Goal: Task Accomplishment & Management: Complete application form

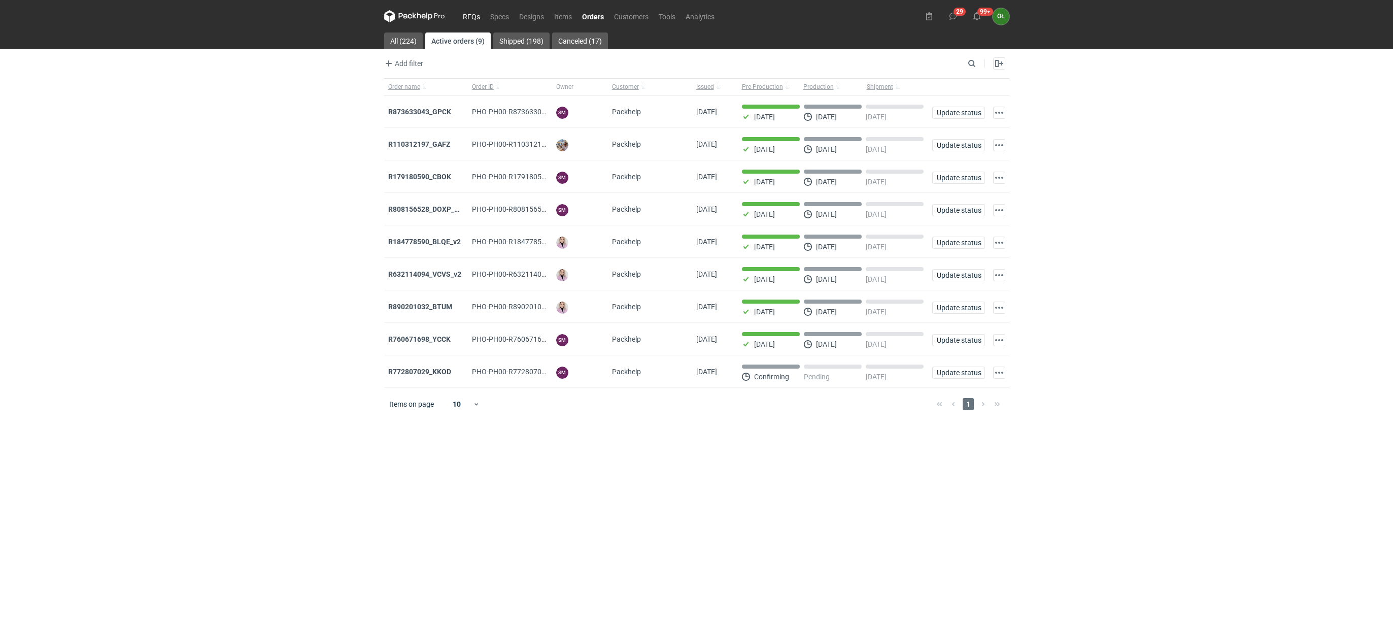
click at [468, 10] on link "RFQs" at bounding box center [471, 16] width 27 height 12
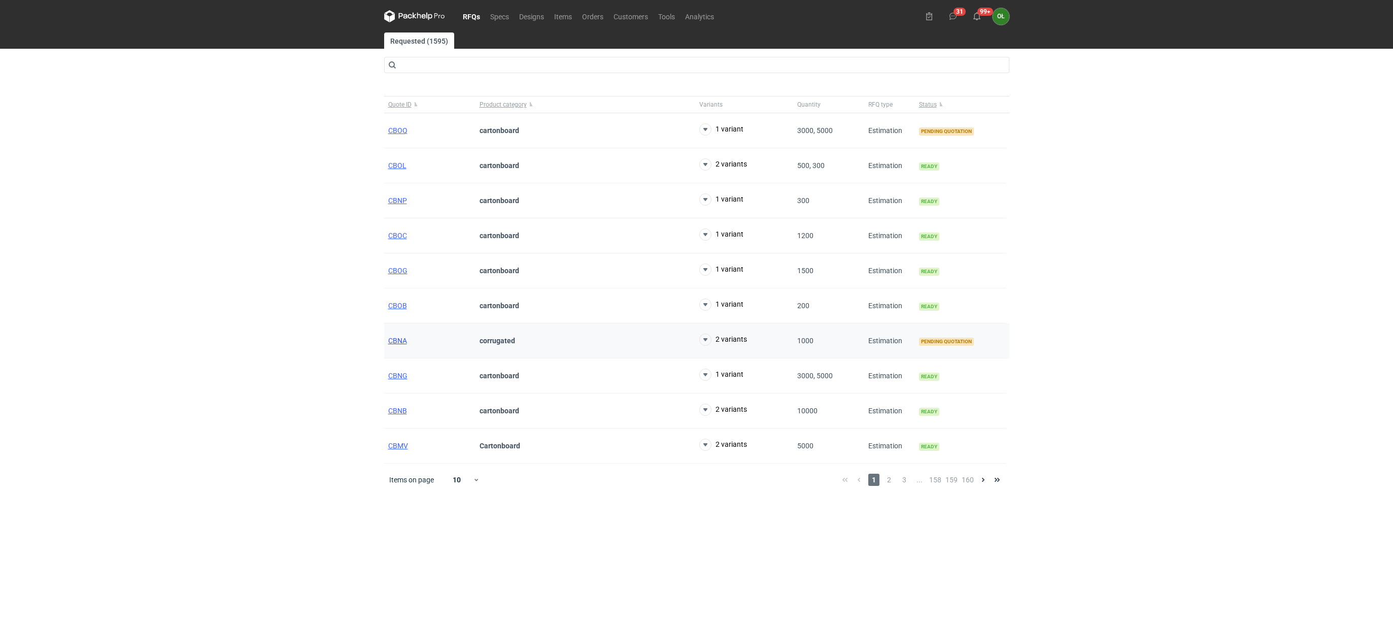
click at [393, 345] on span "CBNA" at bounding box center [397, 340] width 19 height 8
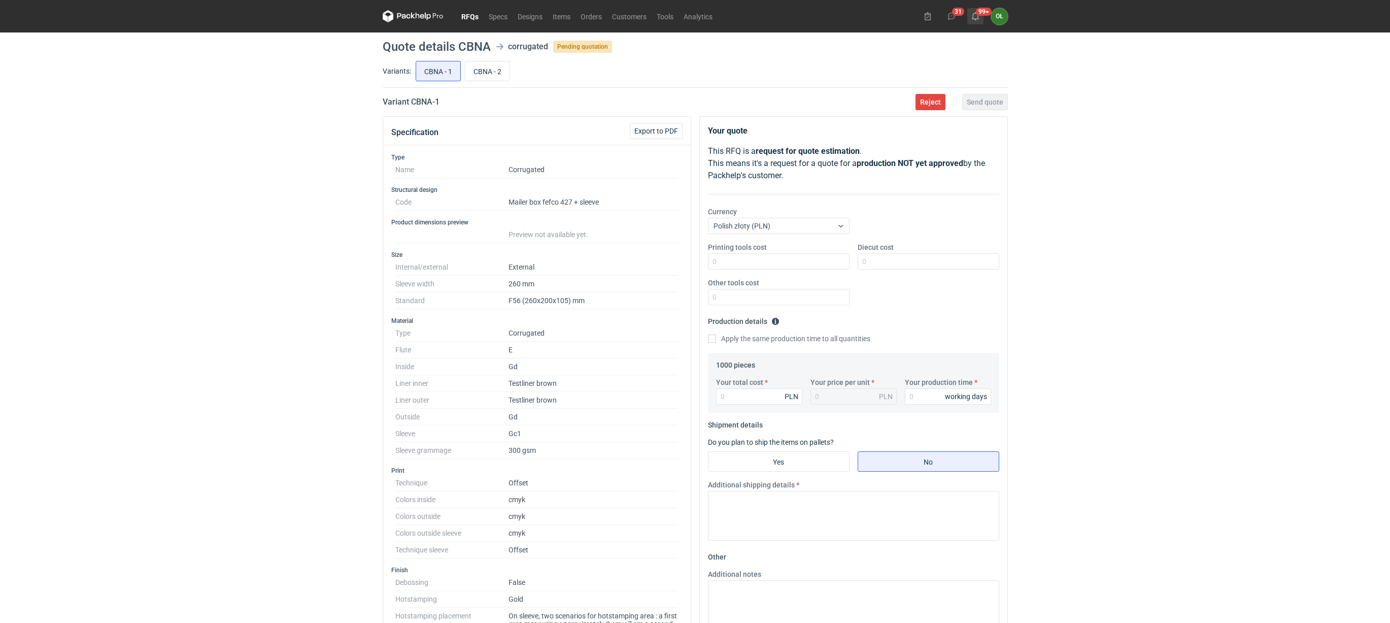
click at [976, 19] on use at bounding box center [975, 16] width 7 height 8
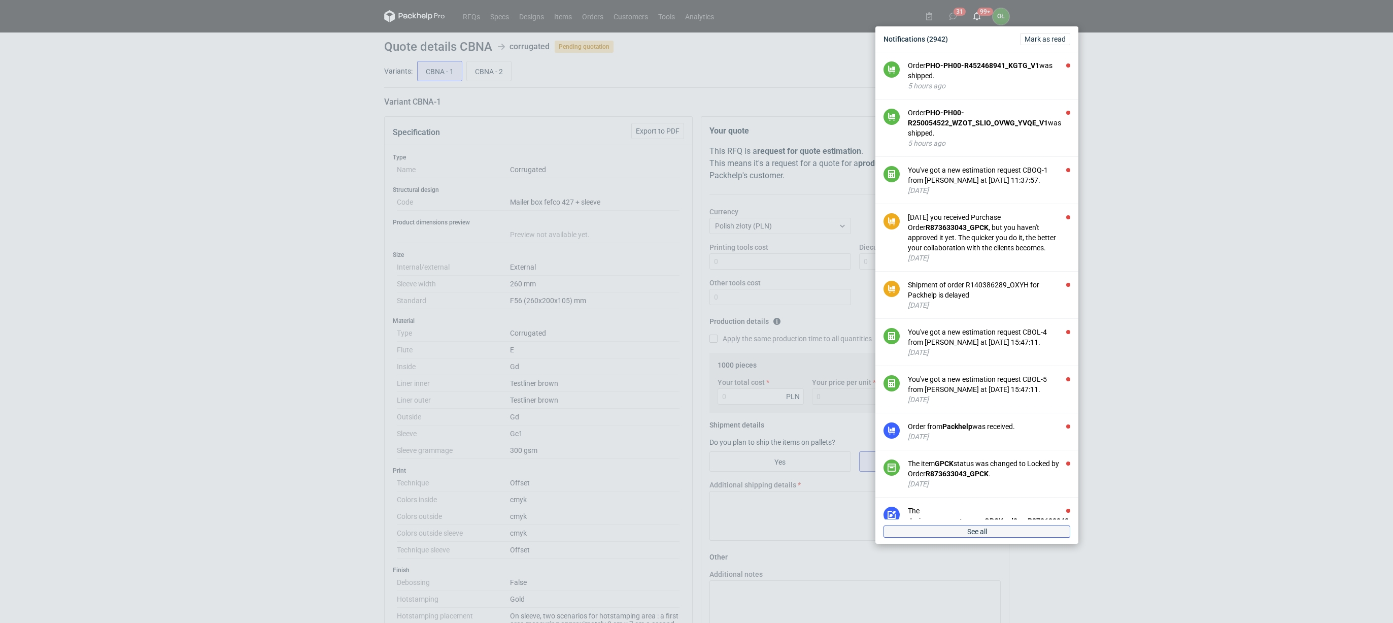
click at [1044, 525] on link "See all" at bounding box center [976, 531] width 187 height 12
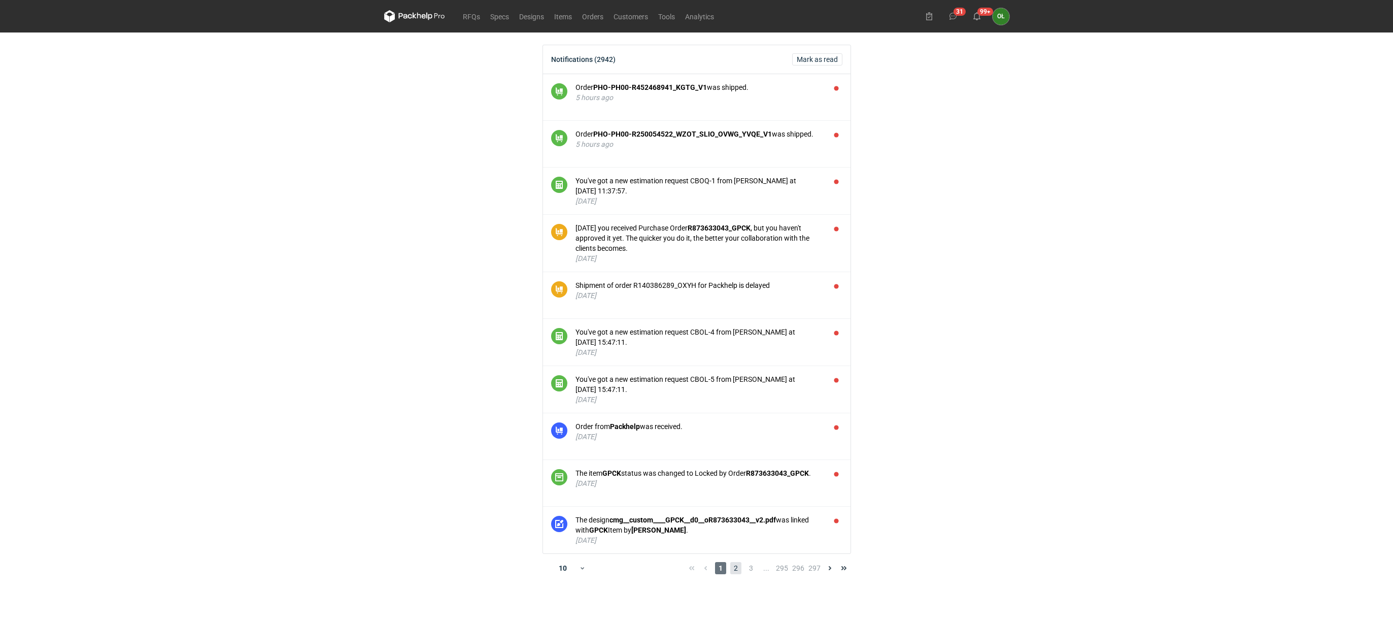
click at [737, 568] on span "2" at bounding box center [735, 568] width 11 height 12
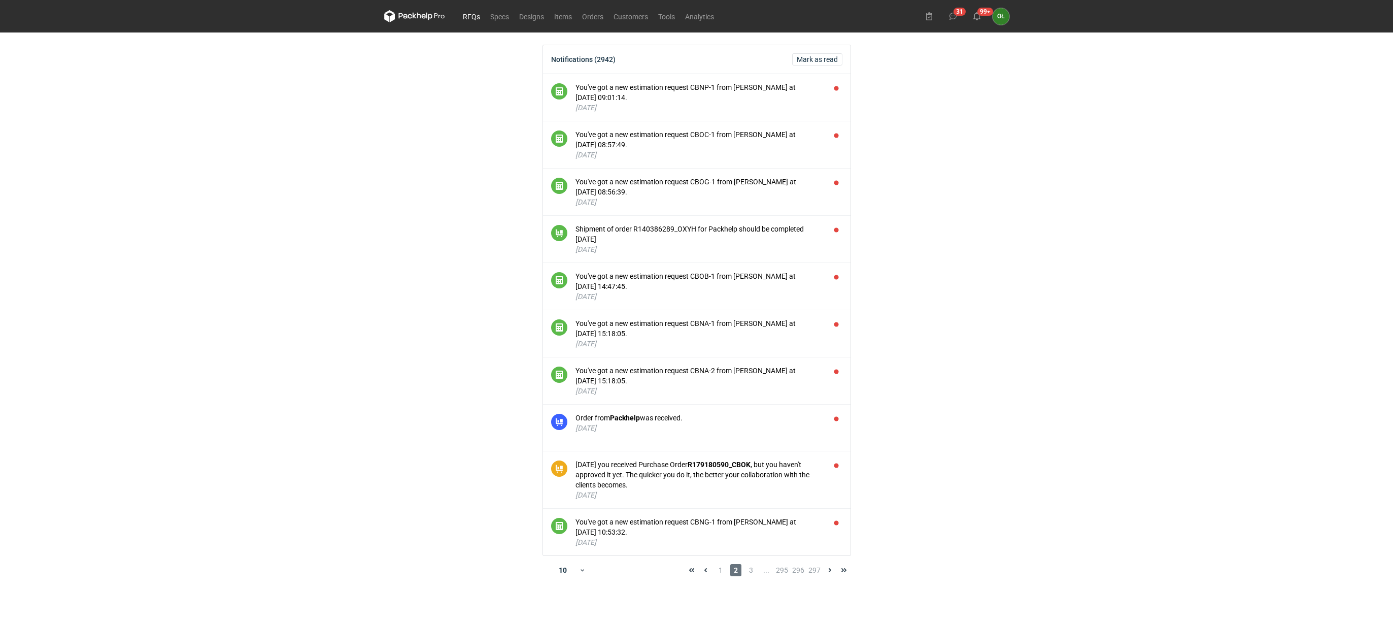
click at [466, 20] on link "RFQs" at bounding box center [471, 16] width 27 height 12
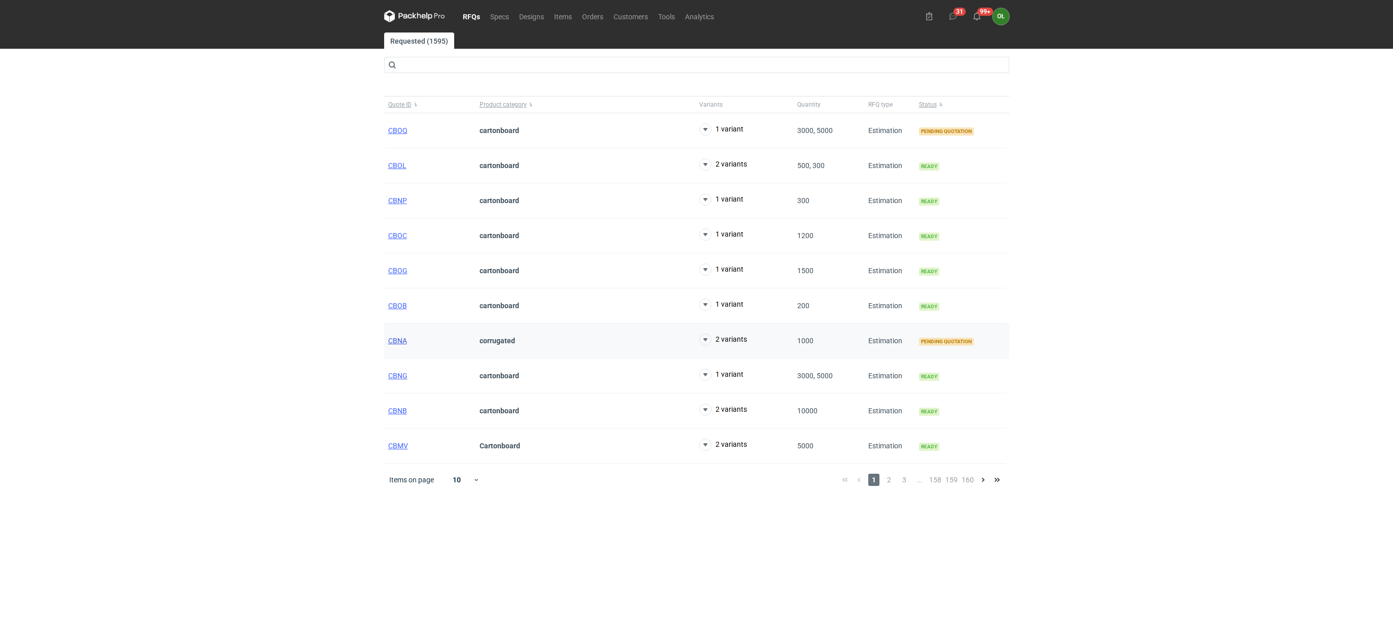
click at [398, 342] on span "CBNA" at bounding box center [397, 340] width 19 height 8
click at [393, 340] on span "CBNA" at bounding box center [397, 340] width 19 height 8
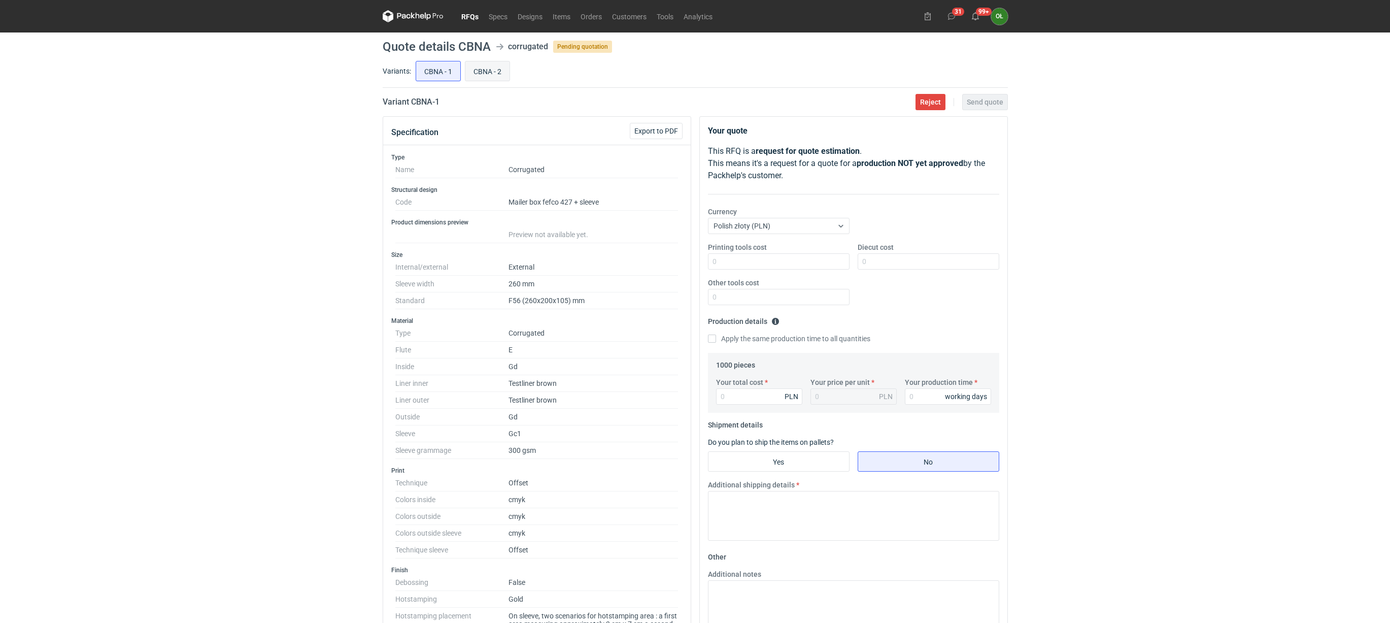
click at [479, 73] on input "CBNA - 2" at bounding box center [487, 70] width 44 height 19
radio input "true"
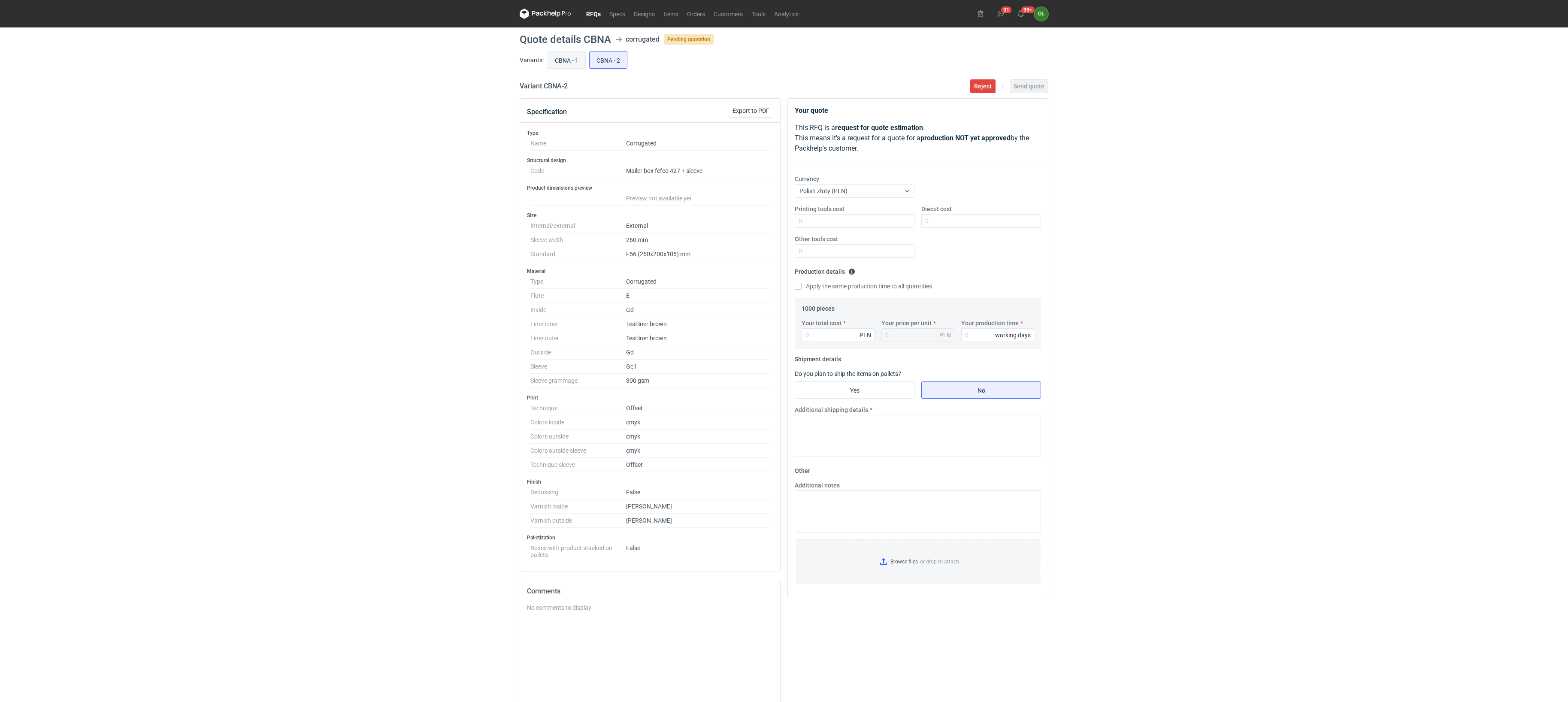
click at [567, 58] on input "CBNA - 1" at bounding box center [567, 59] width 37 height 16
radio input "true"
click at [598, 58] on input "CBNA - 2" at bounding box center [608, 59] width 37 height 16
radio input "true"
click at [562, 60] on input "CBNA - 1" at bounding box center [567, 59] width 37 height 16
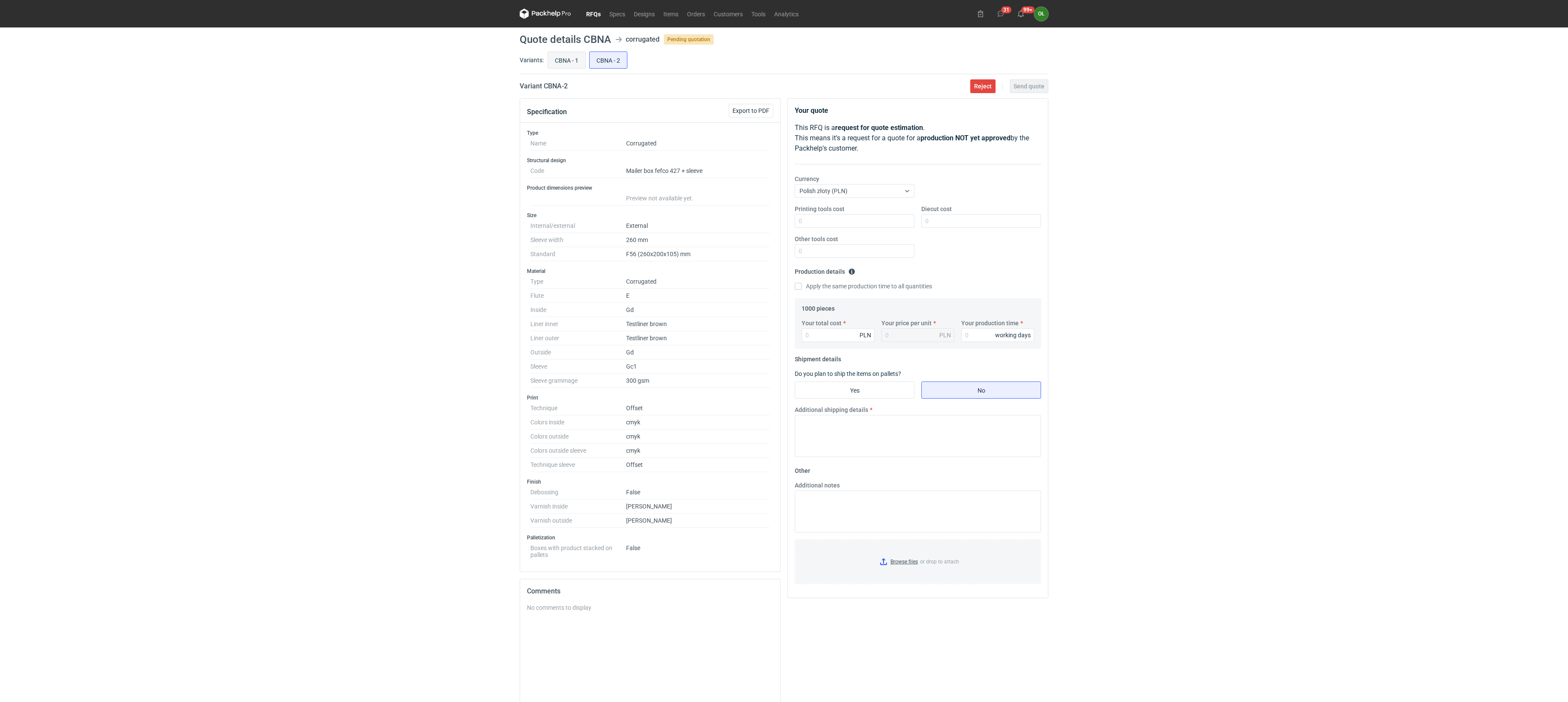
radio input "true"
click at [605, 58] on input "CBNA - 2" at bounding box center [608, 59] width 37 height 16
radio input "true"
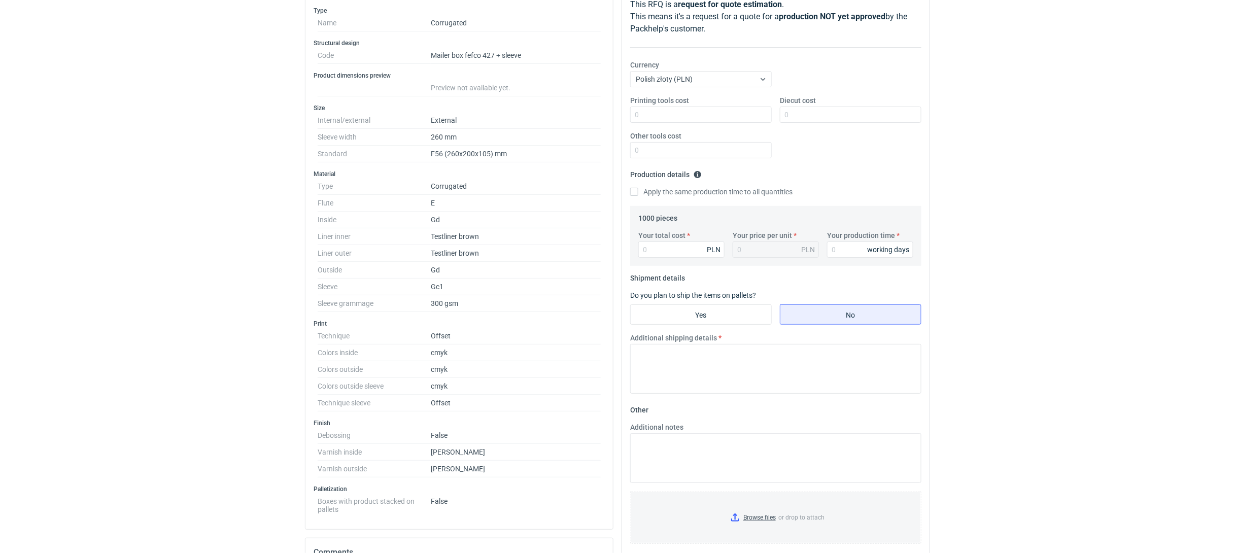
scroll to position [157, 0]
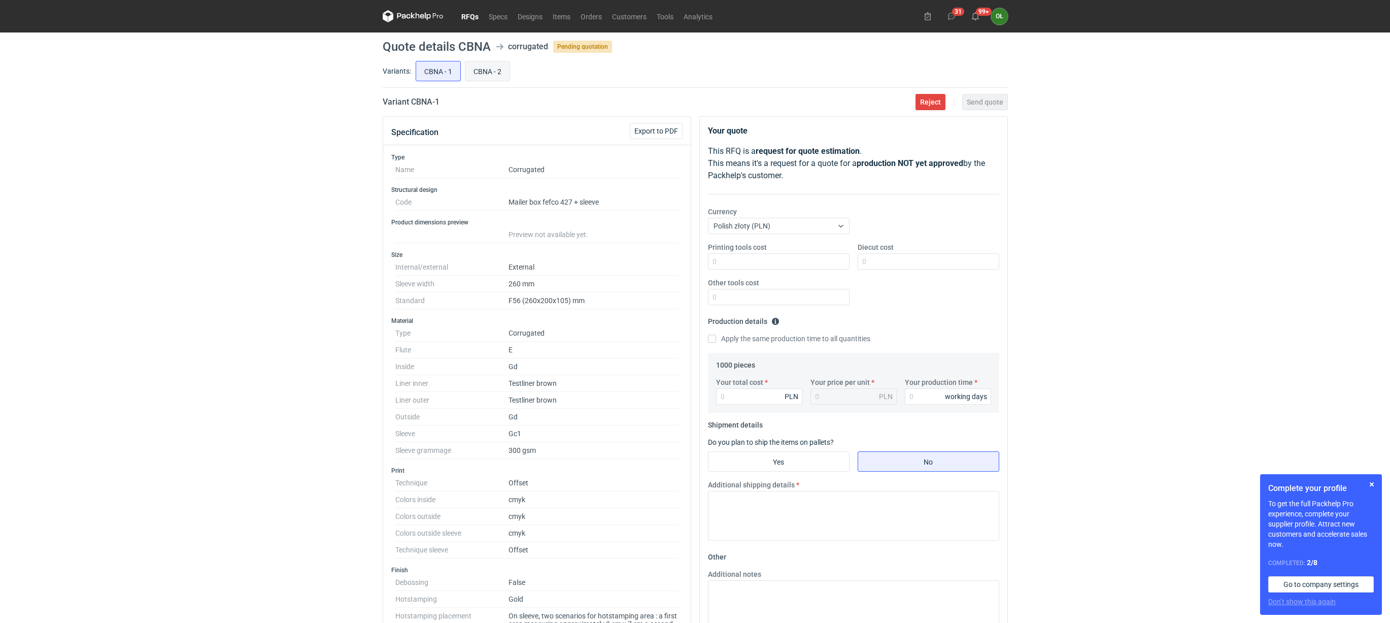
click at [481, 64] on input "CBNA - 2" at bounding box center [487, 70] width 44 height 19
radio input "true"
click at [433, 64] on input "CBNA - 1" at bounding box center [438, 70] width 44 height 19
radio input "true"
click at [459, 65] on input "CBNA - 1" at bounding box center [438, 70] width 44 height 19
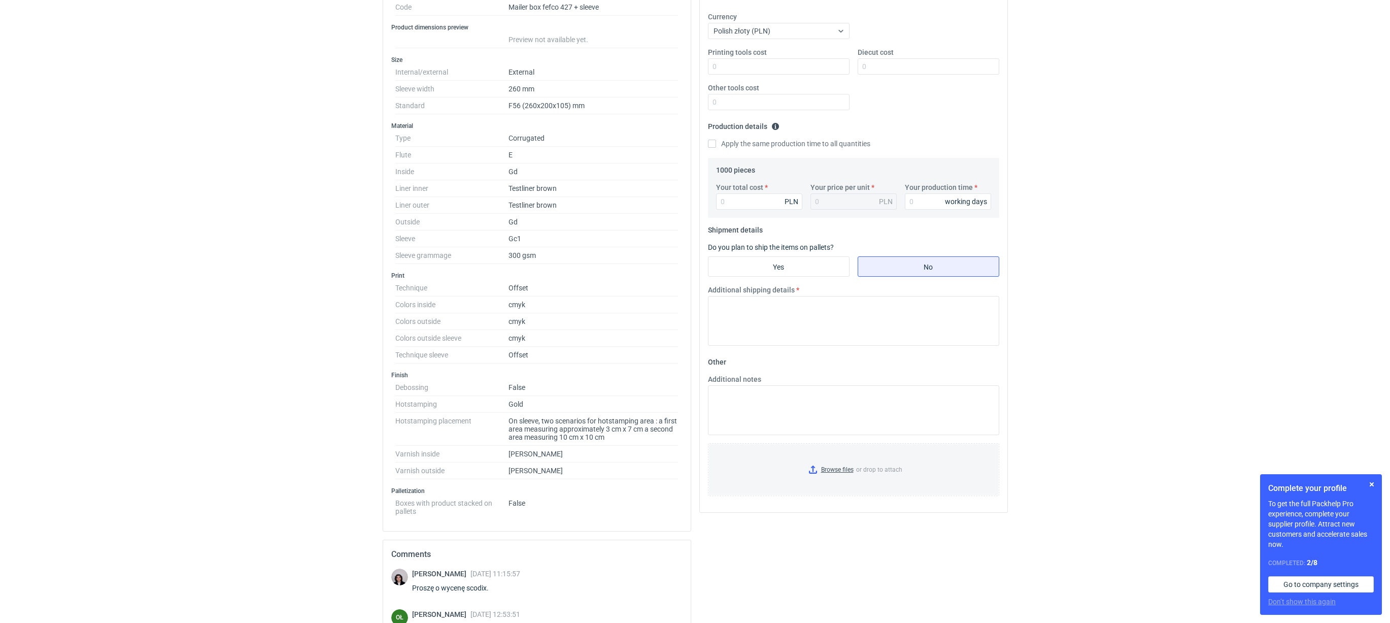
scroll to position [203, 0]
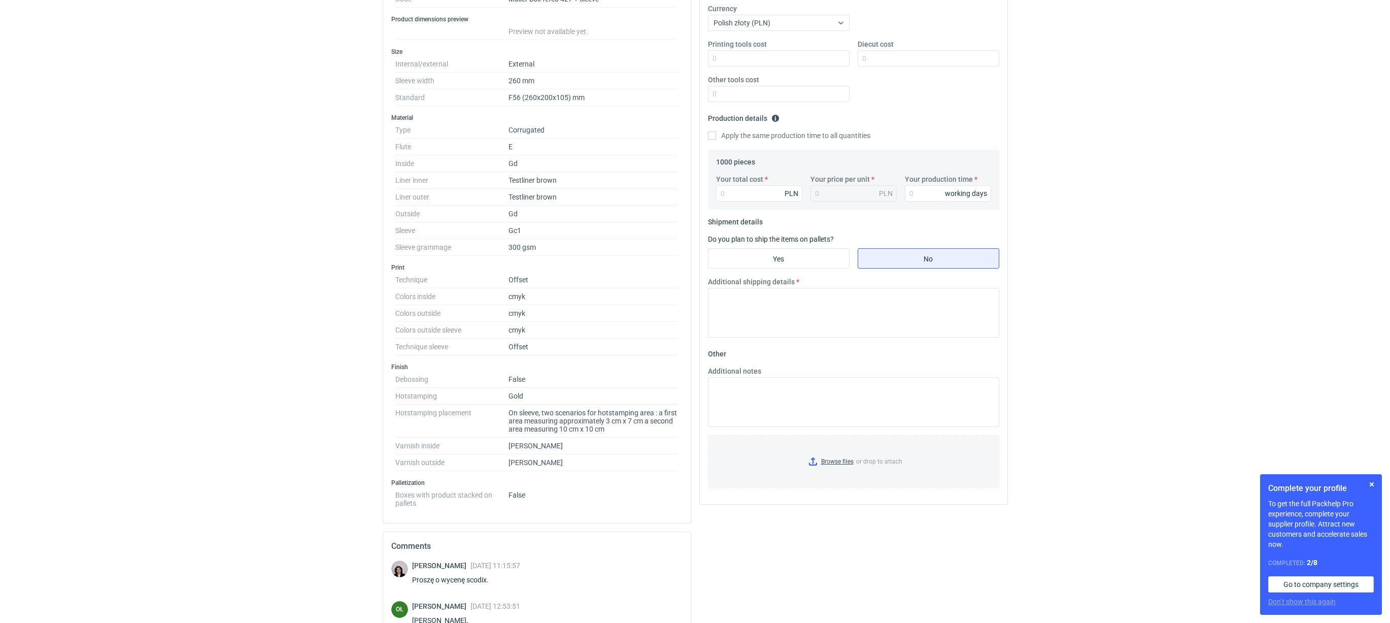
click at [753, 203] on div "Your total cost PLN Your price per unit PLN Your production time working days" at bounding box center [853, 192] width 283 height 36
click at [736, 192] on input "Your total cost" at bounding box center [759, 193] width 86 height 16
type input "10350"
type input "10.35"
type input "10350"
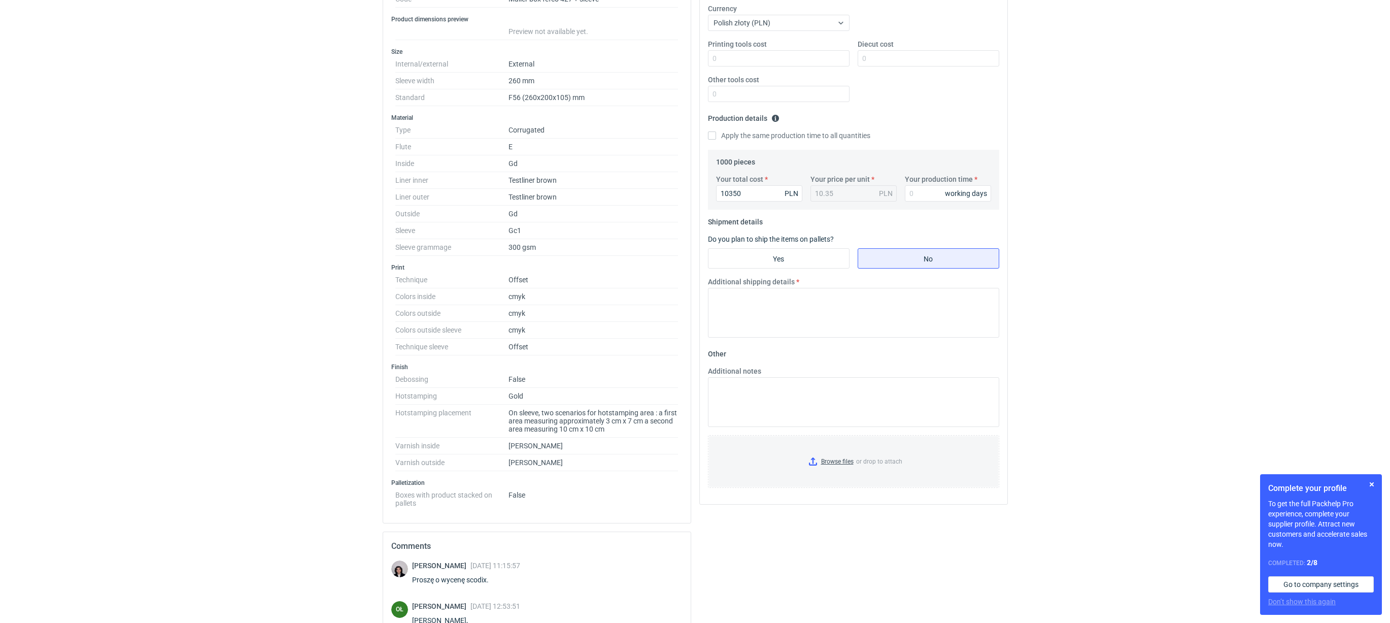
click at [945, 196] on div "working days" at bounding box center [966, 193] width 42 height 10
click at [941, 194] on input "Your production time" at bounding box center [948, 193] width 86 height 16
type input "14"
click at [784, 265] on input "Yes" at bounding box center [778, 258] width 141 height 19
radio input "true"
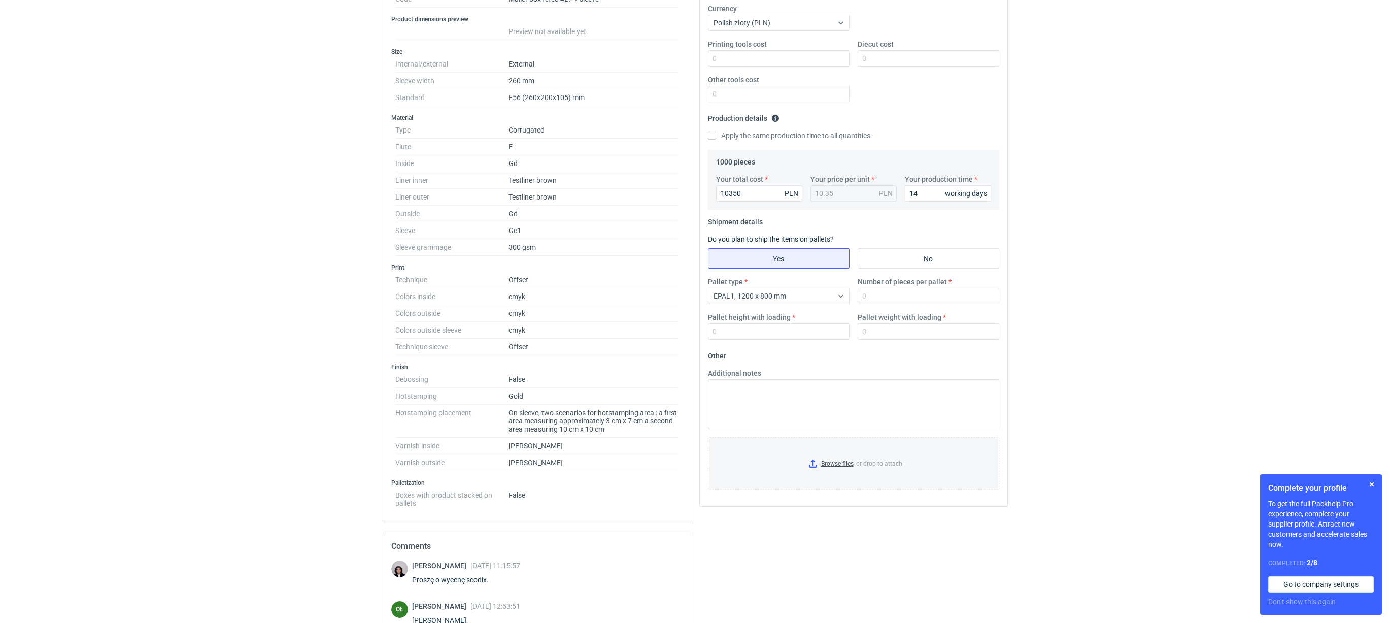
click at [885, 288] on div "Number of pieces per pallet" at bounding box center [928, 290] width 150 height 27
click at [892, 294] on input "Number of pieces per pallet" at bounding box center [928, 296] width 142 height 16
type input "1000"
type input "1500"
type input "400"
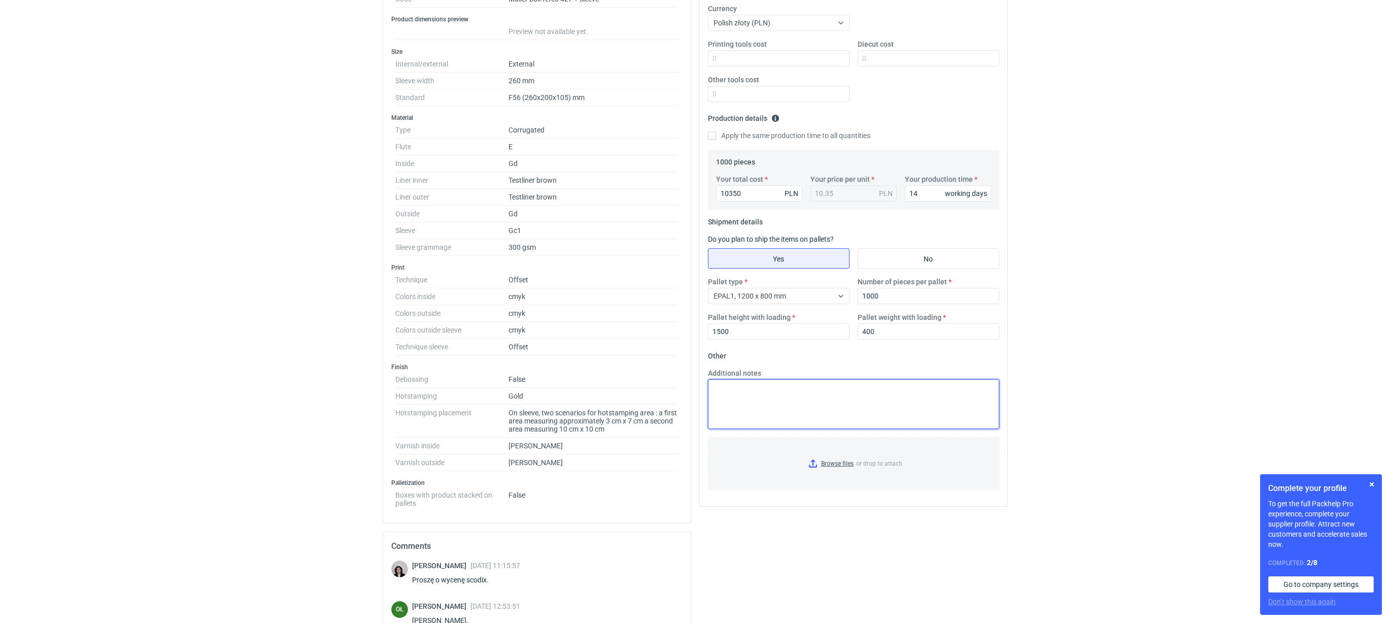
click at [790, 397] on textarea "Additional notes" at bounding box center [853, 404] width 291 height 50
click at [820, 399] on textarea "do kalkulacji przyjęto : zadruk sleeve 4/1 + laminat 1/1 box zadruk 1/0" at bounding box center [853, 404] width 291 height 50
click at [769, 412] on textarea "do kalkulacji przyjęto : zadruk sleeve 4/1 + laminat 1/1 + scodix złoty box zad…" at bounding box center [853, 404] width 291 height 50
click at [751, 408] on textarea "do kalkulacji przyjęto : zadruk sleeve 4/1 + laminat 1/1 + scodix złoty box zad…" at bounding box center [853, 404] width 291 height 50
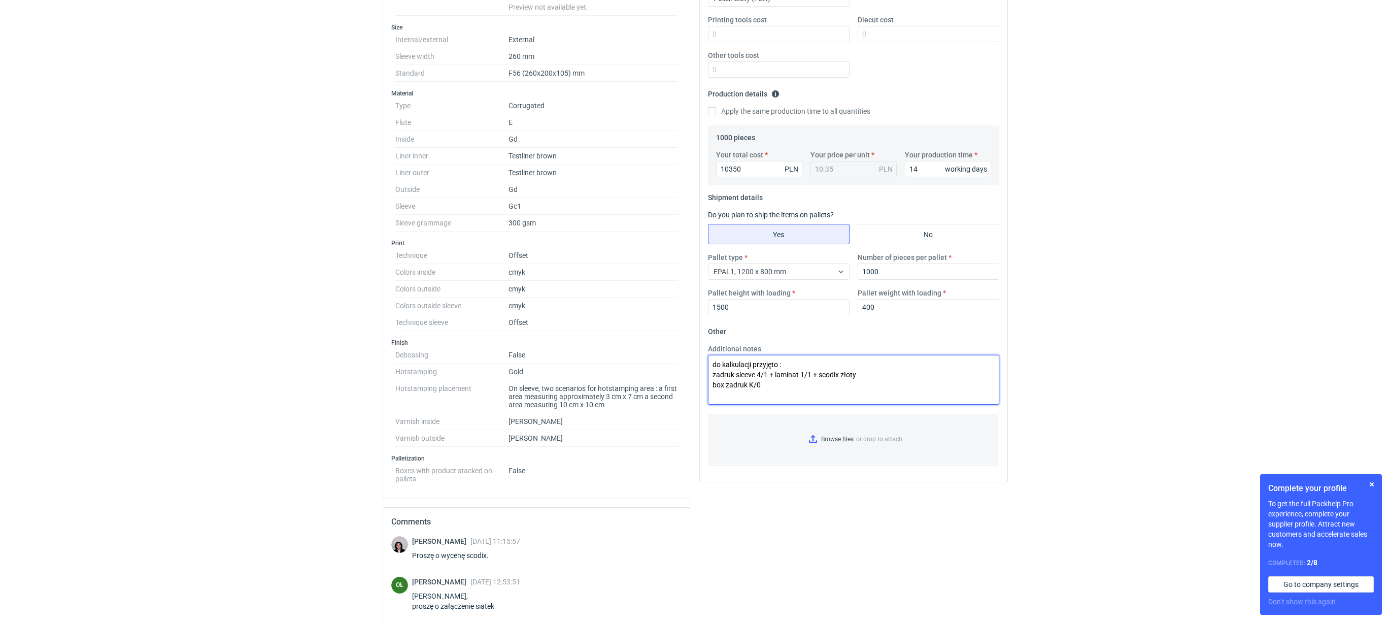
scroll to position [228, 0]
type textarea "do kalkulacji przyjęto : zadruk sleeve 4/1 + laminat 1/1 + scodix złoty box zad…"
click at [748, 163] on input "10350" at bounding box center [759, 168] width 86 height 16
drag, startPoint x: 760, startPoint y: 174, endPoint x: 693, endPoint y: 168, distance: 67.2
click at [693, 168] on div "Specification Export to PDF Type Name Corrugated Structural design Code Mailer …" at bounding box center [695, 336] width 633 height 897
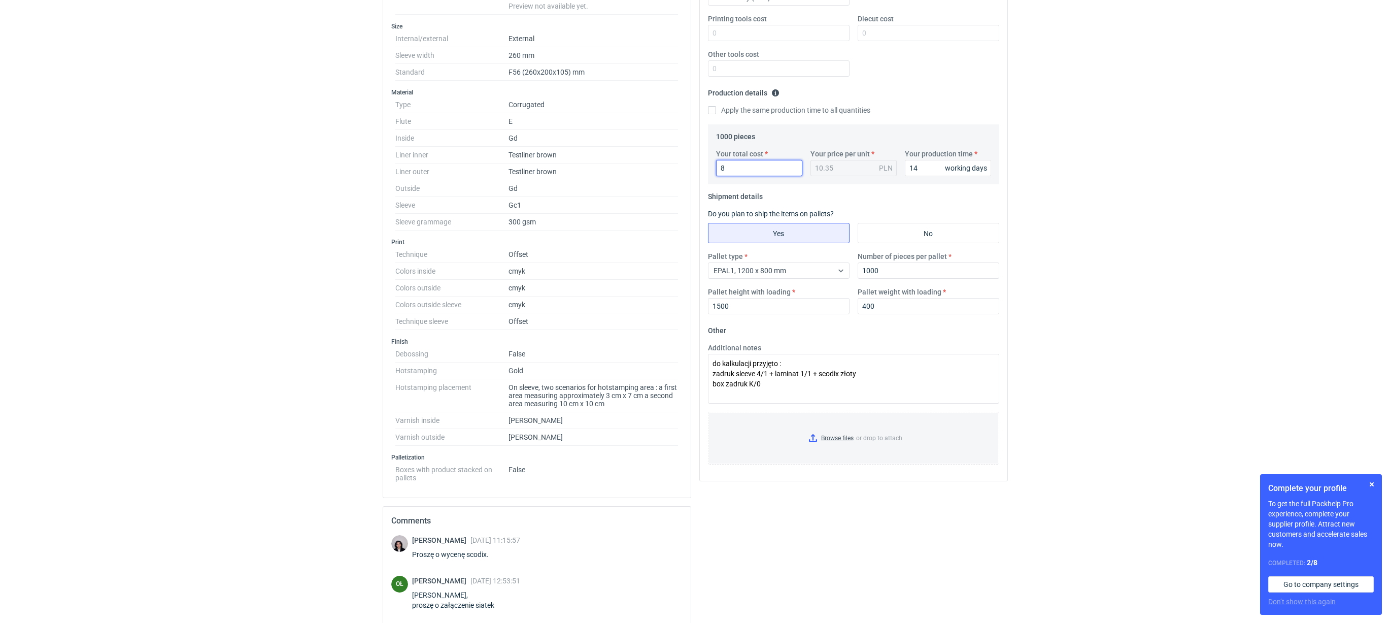
type input "88"
type input "0.09"
type input "8845"
type input "8.85"
type input "8845"
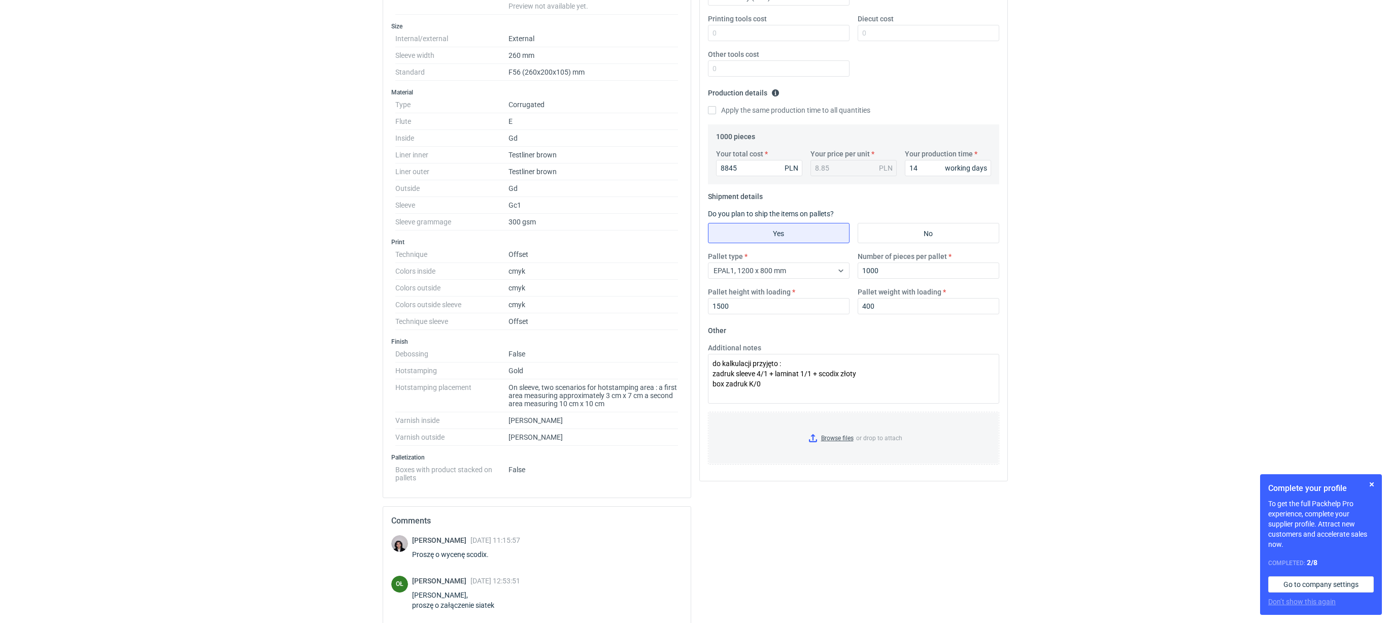
click at [254, 232] on div "RFQs Specs Designs Items Orders Customers Tools Analytics 31 99+ OŁ [PERSON_NAM…" at bounding box center [695, 83] width 1390 height 623
drag, startPoint x: 814, startPoint y: 373, endPoint x: 776, endPoint y: 375, distance: 38.1
click at [776, 375] on textarea "do kalkulacji przyjęto : zadruk sleeve 4/1 + laminat 1/1 + scodix złoty box zad…" at bounding box center [853, 379] width 291 height 50
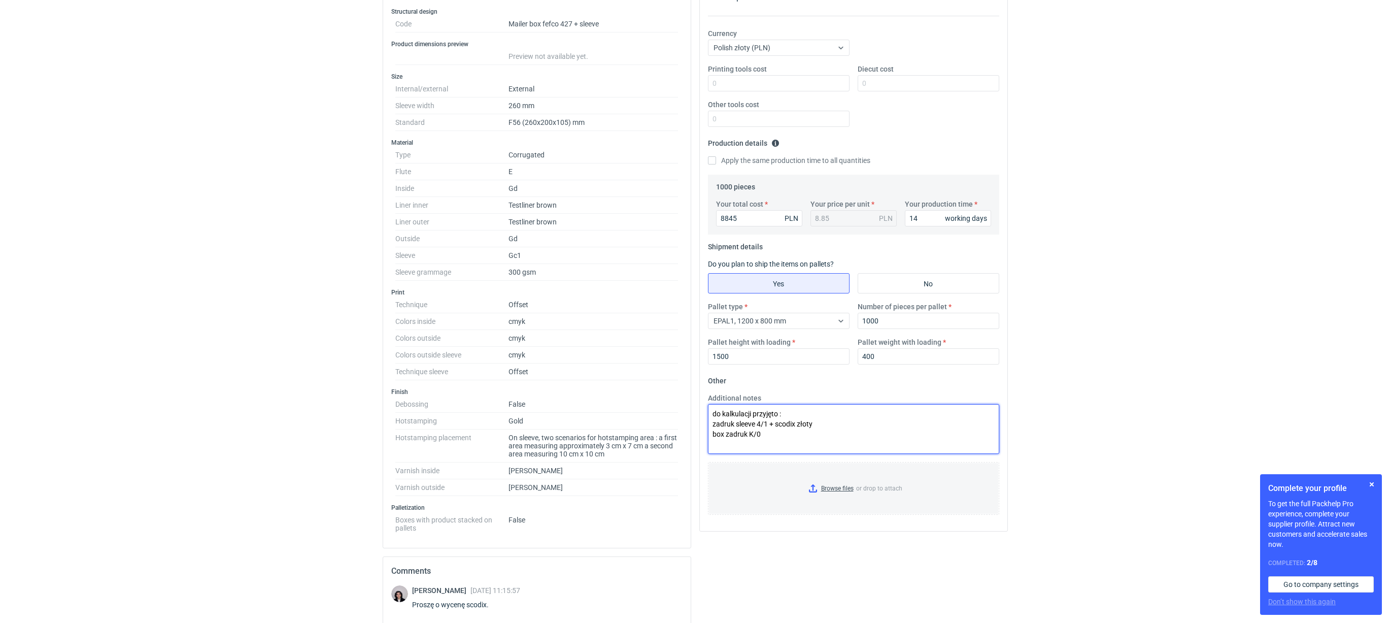
scroll to position [177, 0]
type textarea "do kalkulacji przyjęto : zadruk sleeve 4/1 + scodix złoty box zadruk K/0"
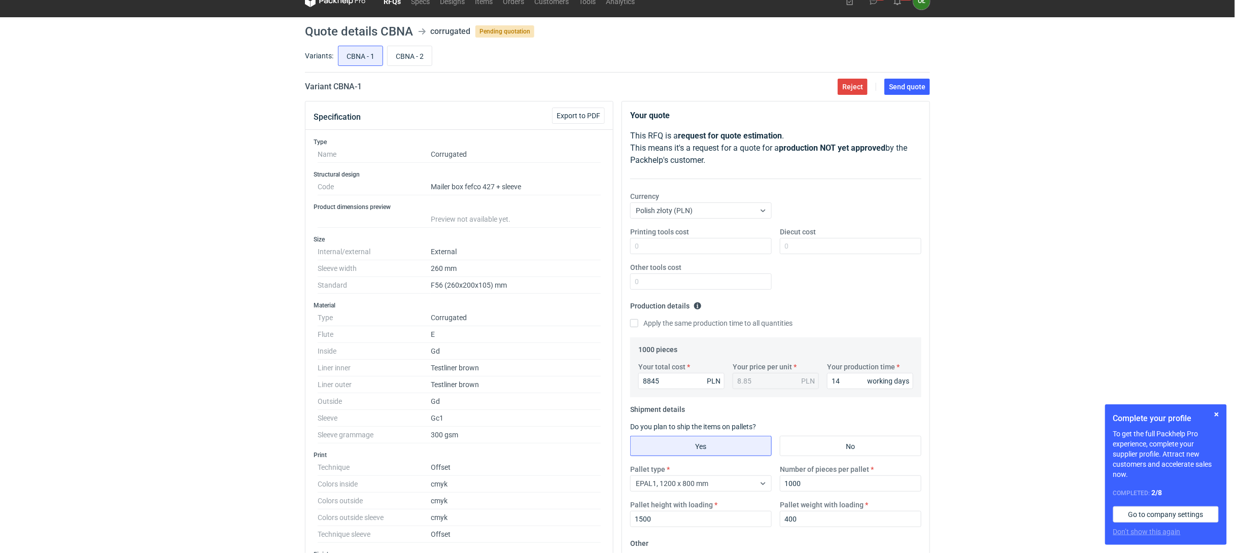
scroll to position [0, 0]
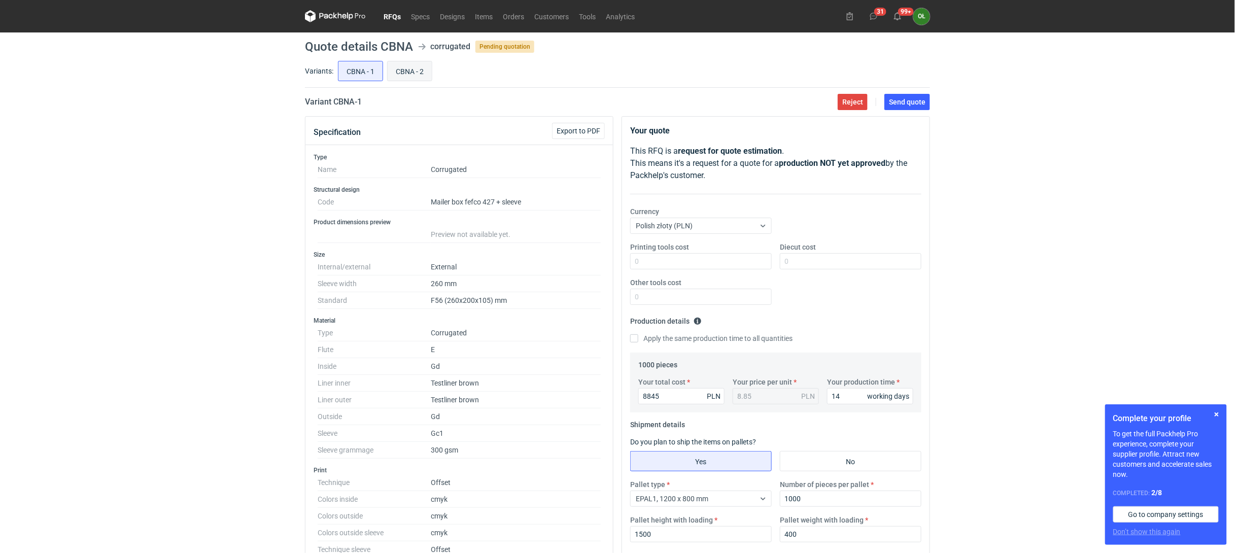
click at [428, 66] on input "CBNA - 2" at bounding box center [410, 70] width 44 height 19
radio input "true"
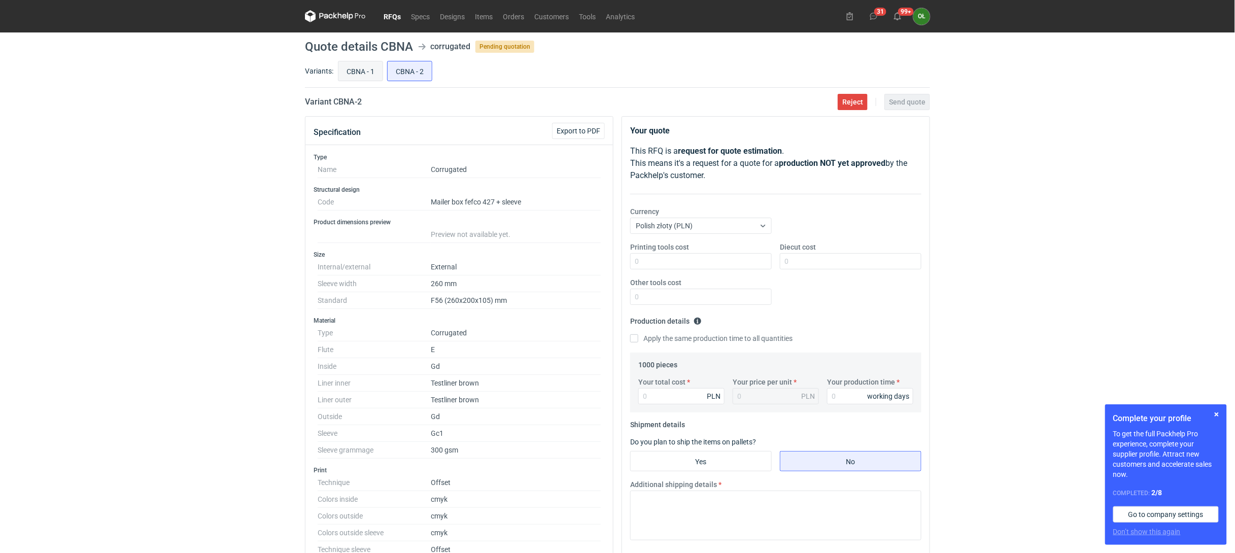
click at [365, 72] on input "CBNA - 1" at bounding box center [360, 70] width 44 height 19
radio input "true"
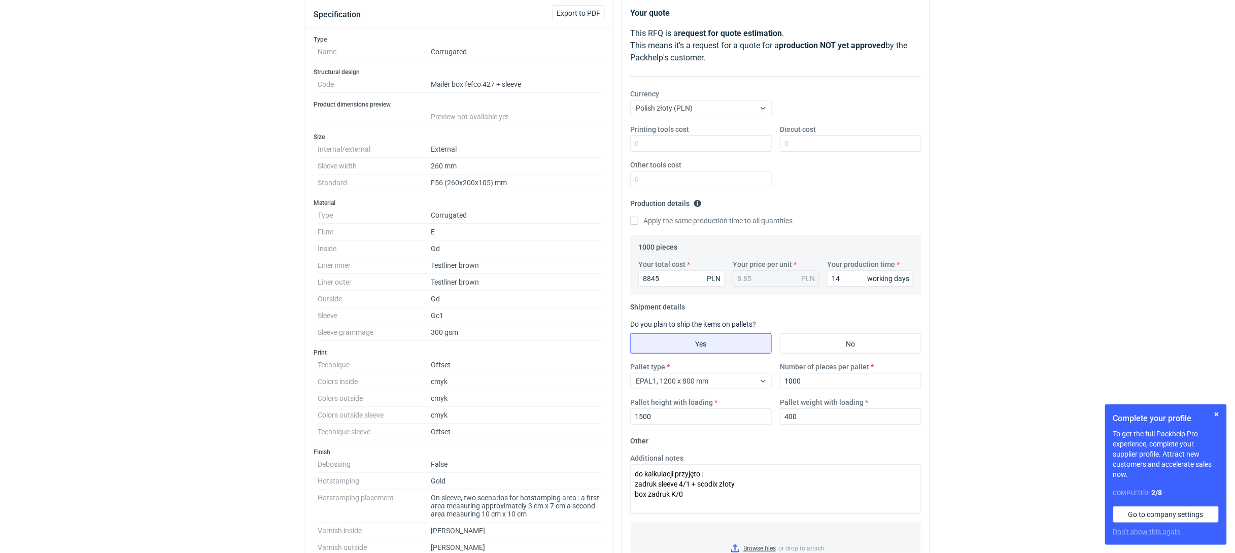
scroll to position [115, 0]
drag, startPoint x: 450, startPoint y: 183, endPoint x: 496, endPoint y: 183, distance: 46.2
click at [496, 183] on dd "F56 (260x200x105) mm" at bounding box center [516, 186] width 170 height 17
drag, startPoint x: 447, startPoint y: 186, endPoint x: 492, endPoint y: 186, distance: 44.6
click at [492, 186] on dd "F56 (260x200x105) mm" at bounding box center [516, 186] width 170 height 17
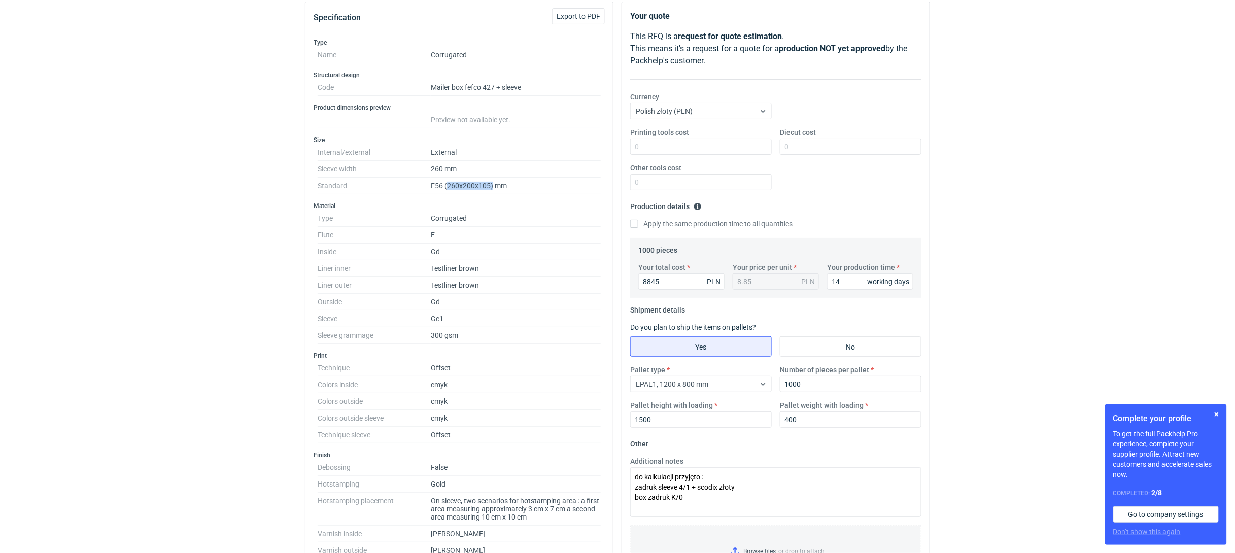
copy dd "260x200x105)"
click at [752, 489] on textarea "do kalkulacji przyjęto : zadruk sleeve 4/1 + scodix złoty box zadruk K/0" at bounding box center [775, 492] width 291 height 50
click at [715, 496] on textarea "do kalkulacji przyjęto : zadruk sleeve 4/1 + scodix złoty box zadruk K/0" at bounding box center [775, 492] width 291 height 50
paste textarea "260x200x105)"
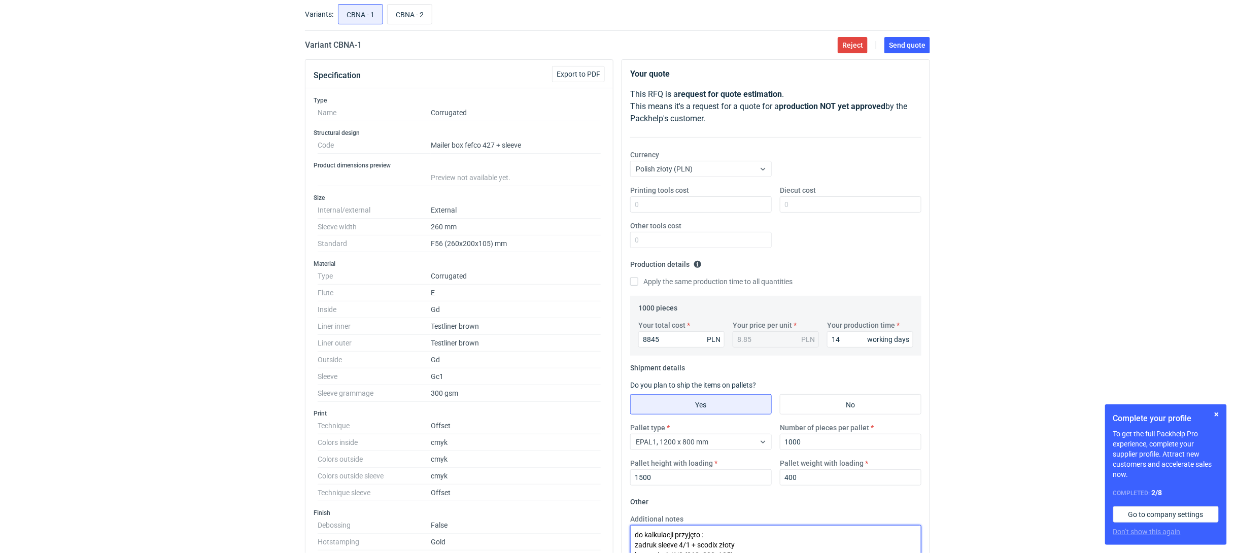
scroll to position [47, 0]
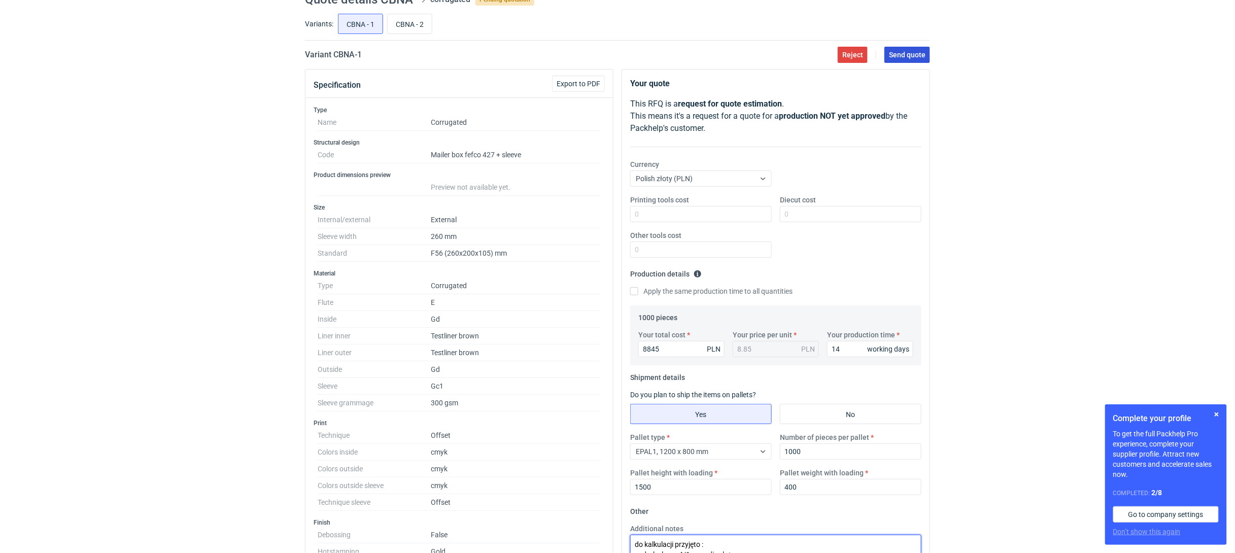
type textarea "do kalkulacji przyjęto : zadruk sleeve 4/1 + scodix złoty box zadruk K/0 (260x2…"
click at [918, 51] on span "Send quote" at bounding box center [907, 54] width 37 height 7
click at [377, 18] on input "CBNA - 1" at bounding box center [360, 23] width 44 height 19
click at [406, 19] on input "CBNA - 2" at bounding box center [410, 23] width 44 height 19
radio input "true"
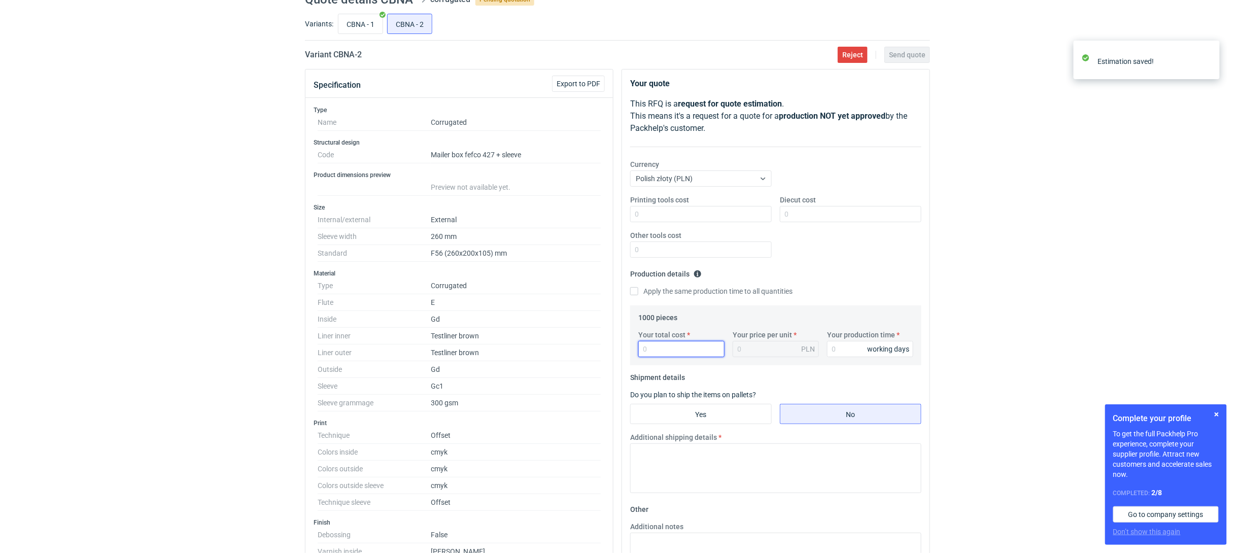
click at [672, 346] on input "Your total cost" at bounding box center [681, 349] width 86 height 16
type input "65"
type input "0.07"
type input "654"
type input "0.65"
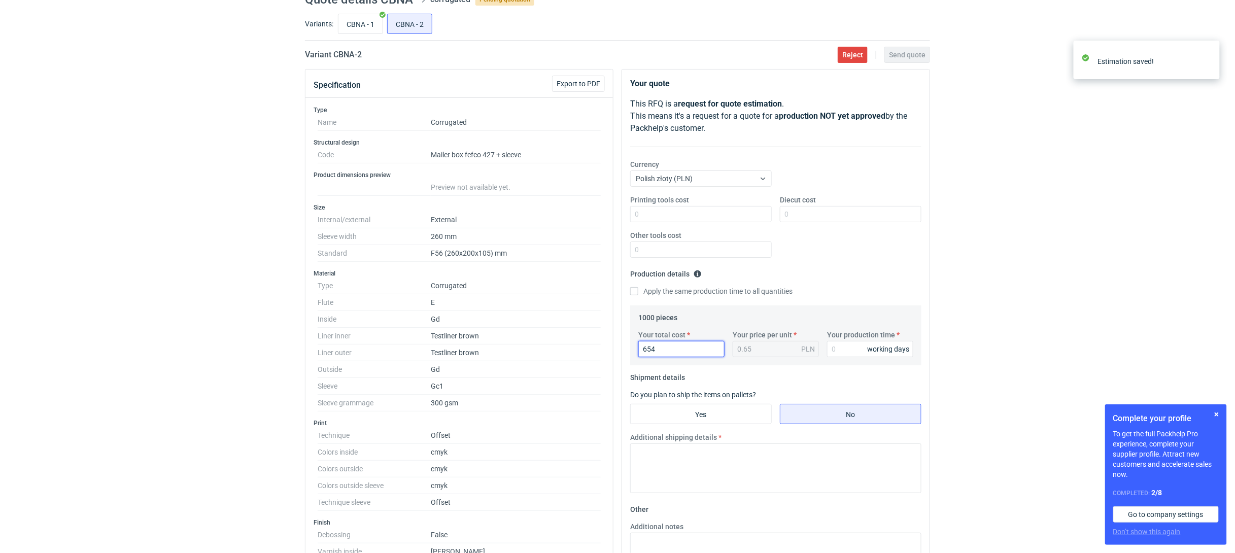
type input "6545"
type input "6.55"
type input "6545"
click at [834, 349] on input "Your production time" at bounding box center [870, 349] width 86 height 16
type input "14"
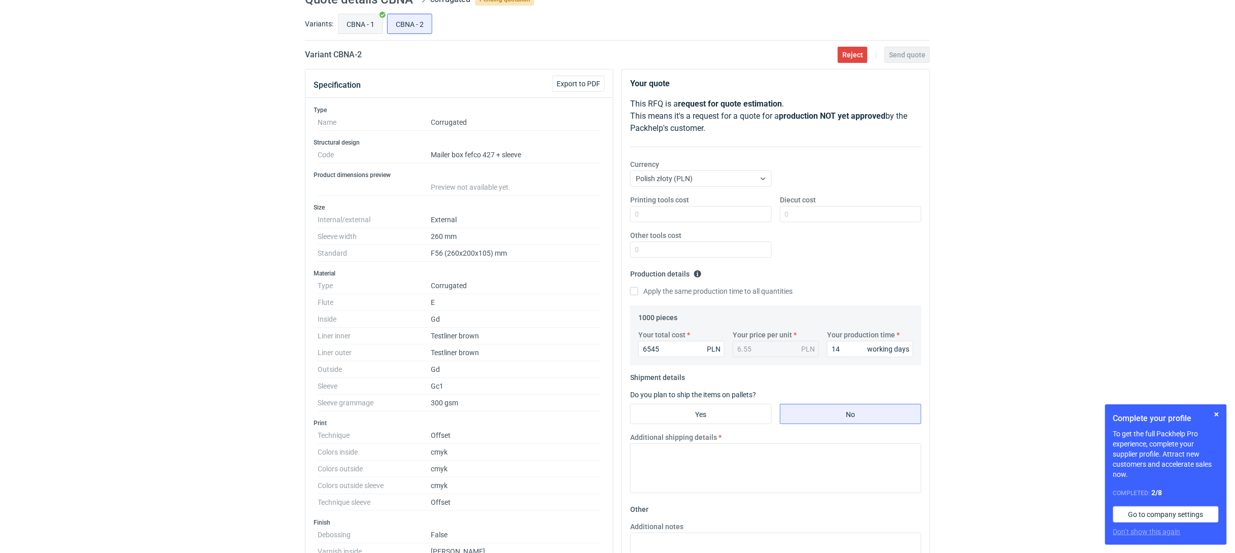
click at [361, 29] on input "CBNA - 1" at bounding box center [360, 23] width 44 height 19
radio input "true"
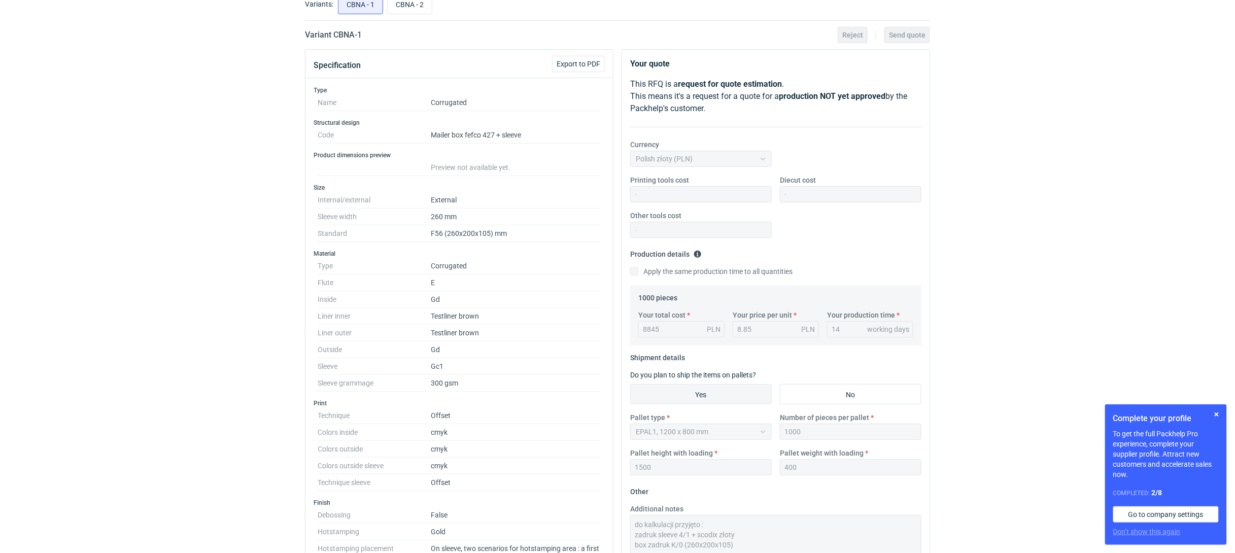
scroll to position [47, 0]
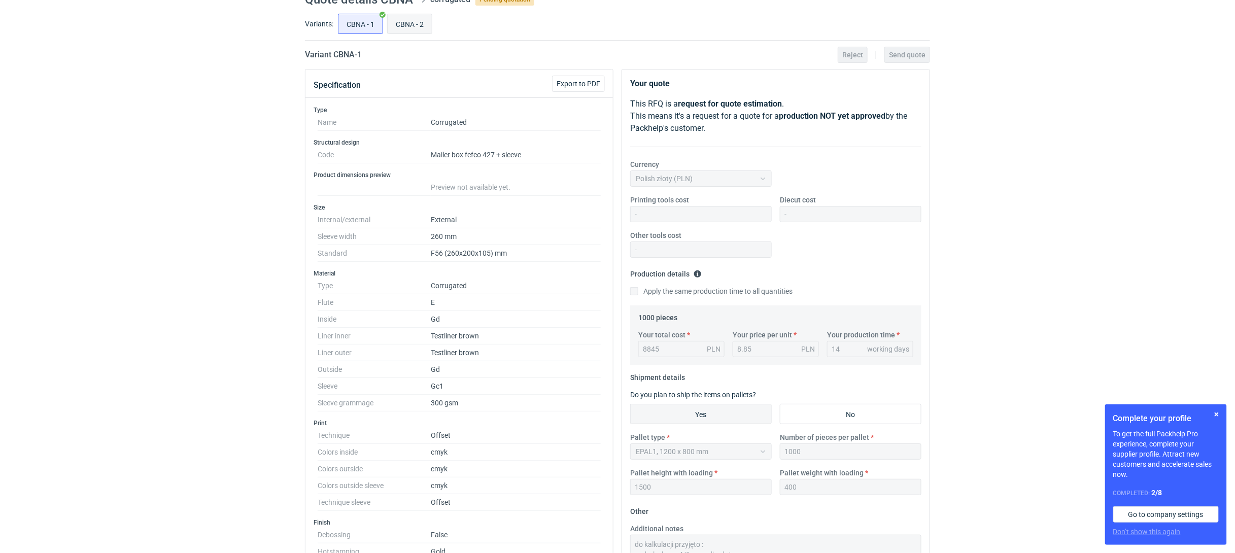
click at [415, 29] on input "CBNA - 2" at bounding box center [410, 23] width 44 height 19
radio input "true"
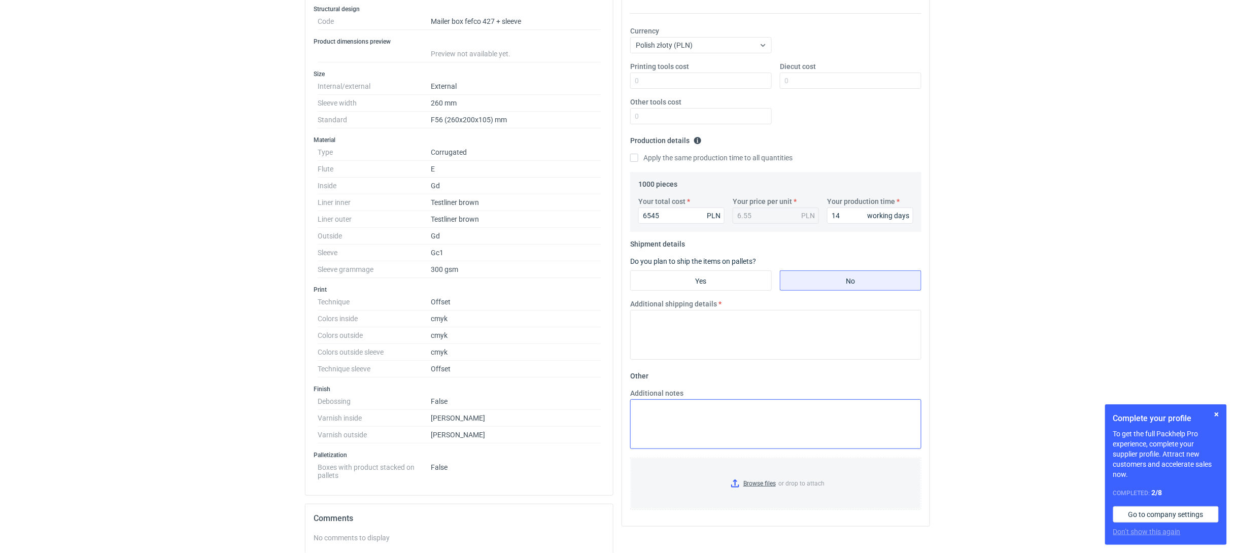
scroll to position [183, 0]
click at [662, 419] on textarea "Additional notes" at bounding box center [775, 422] width 291 height 50
paste textarea "do kalkulacji przyjęto : zadruk sleeve 4/1 + scodix złoty box zadruk K/0 (260x2…"
drag, startPoint x: 739, startPoint y: 419, endPoint x: 695, endPoint y: 421, distance: 44.7
click at [695, 421] on textarea "do kalkulacji przyjęto : zadruk sleeve 4/1 + scodix złoty box zadruk K/0 (260x2…" at bounding box center [775, 422] width 291 height 50
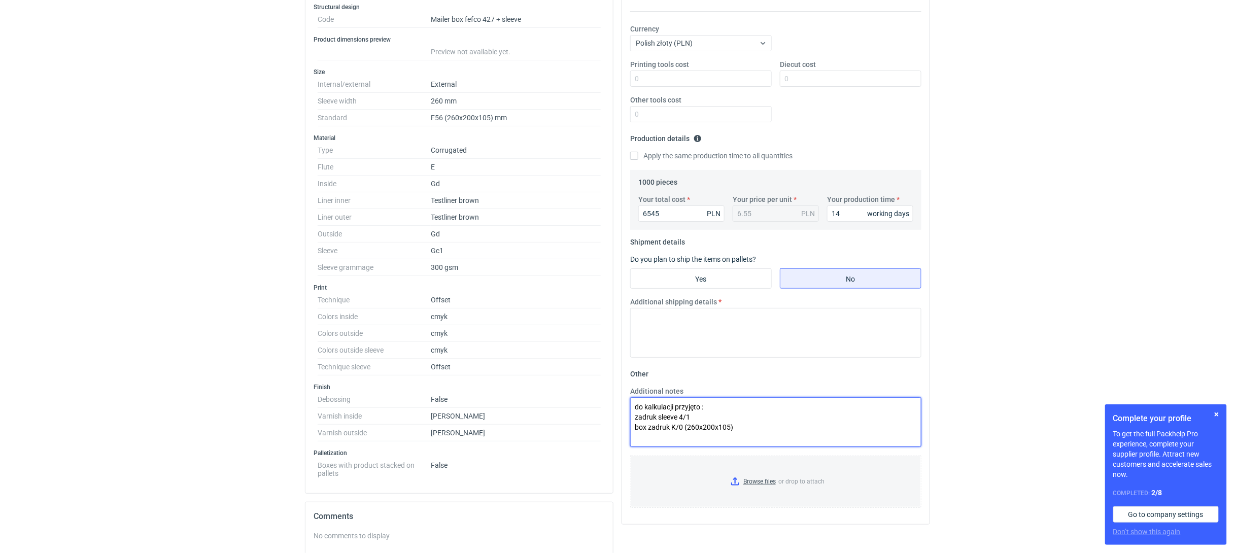
click at [693, 421] on textarea "do kalkulacji przyjęto : zadruk sleeve 4/1 box zadruk K/0 (260x200x105)" at bounding box center [775, 422] width 291 height 50
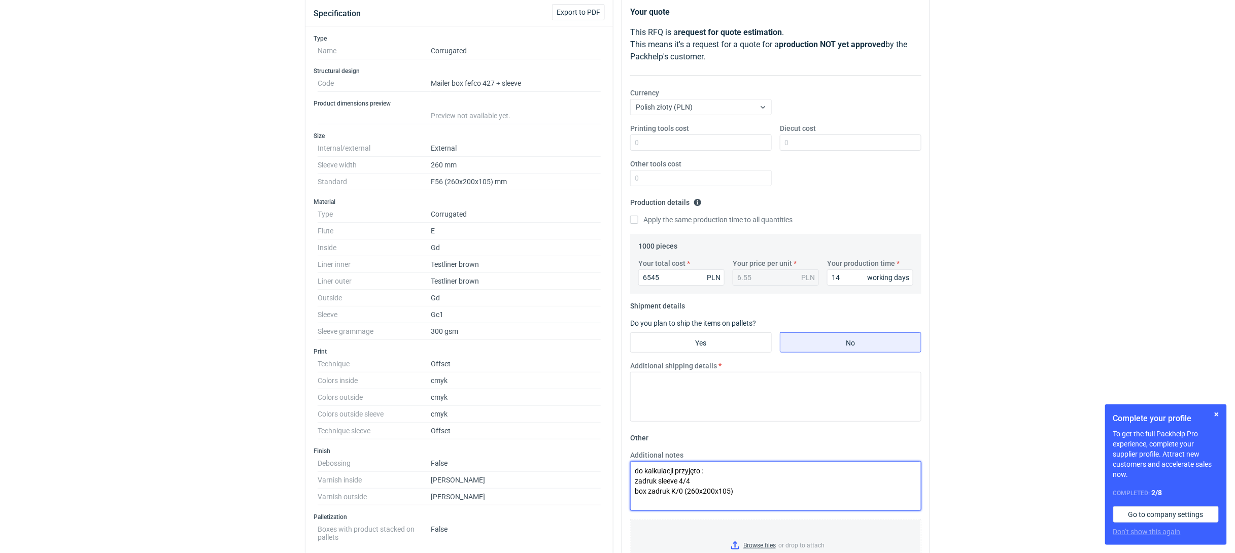
scroll to position [115, 0]
type textarea "do kalkulacji przyjęto : zadruk sleeve 4/4 box zadruk K/0 (260x200x105)"
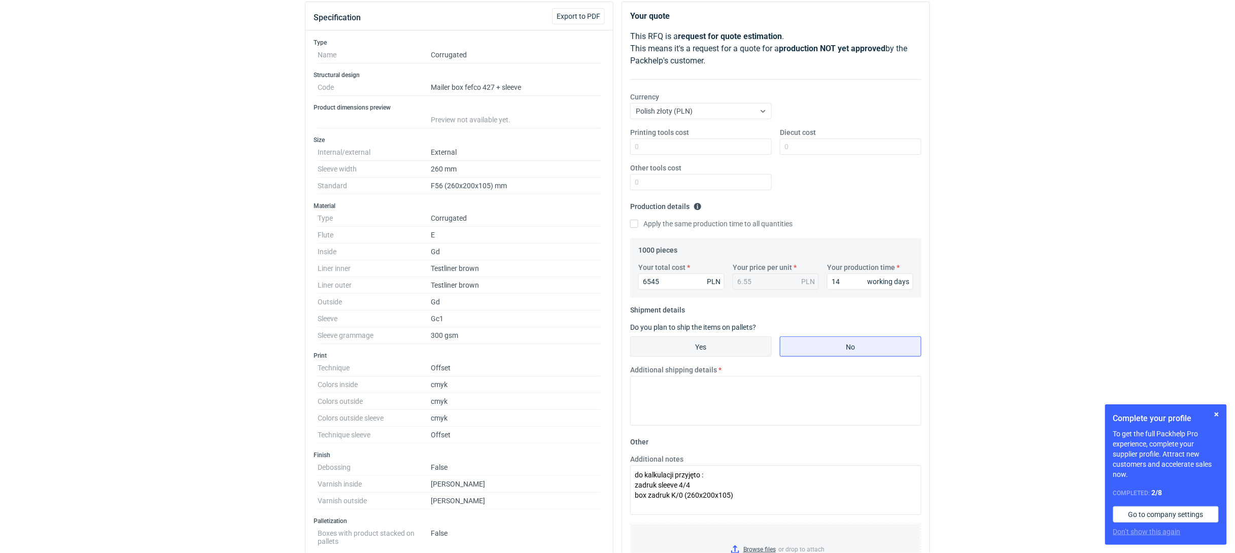
click at [721, 348] on input "Yes" at bounding box center [701, 346] width 141 height 19
radio input "true"
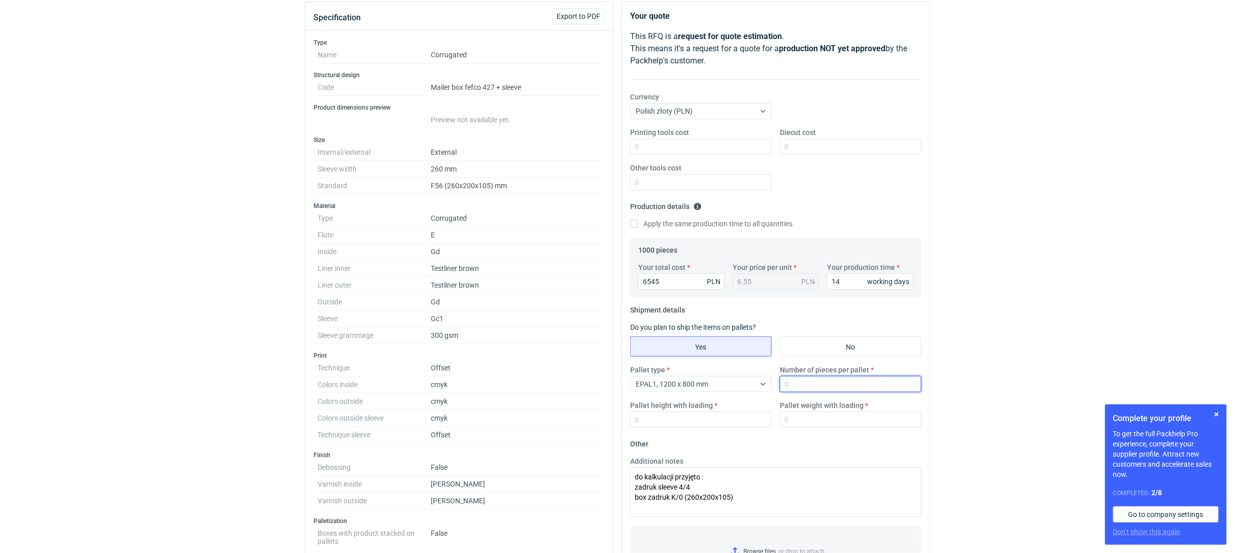
click at [813, 387] on input "Number of pieces per pallet" at bounding box center [851, 384] width 142 height 16
type input "1000"
type input "1500"
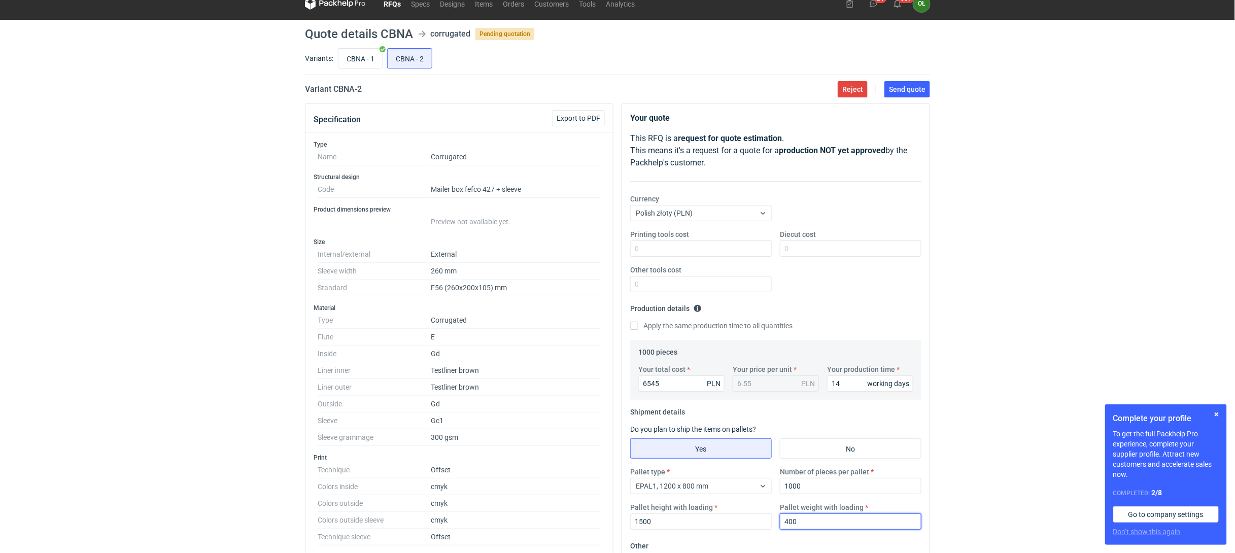
scroll to position [0, 0]
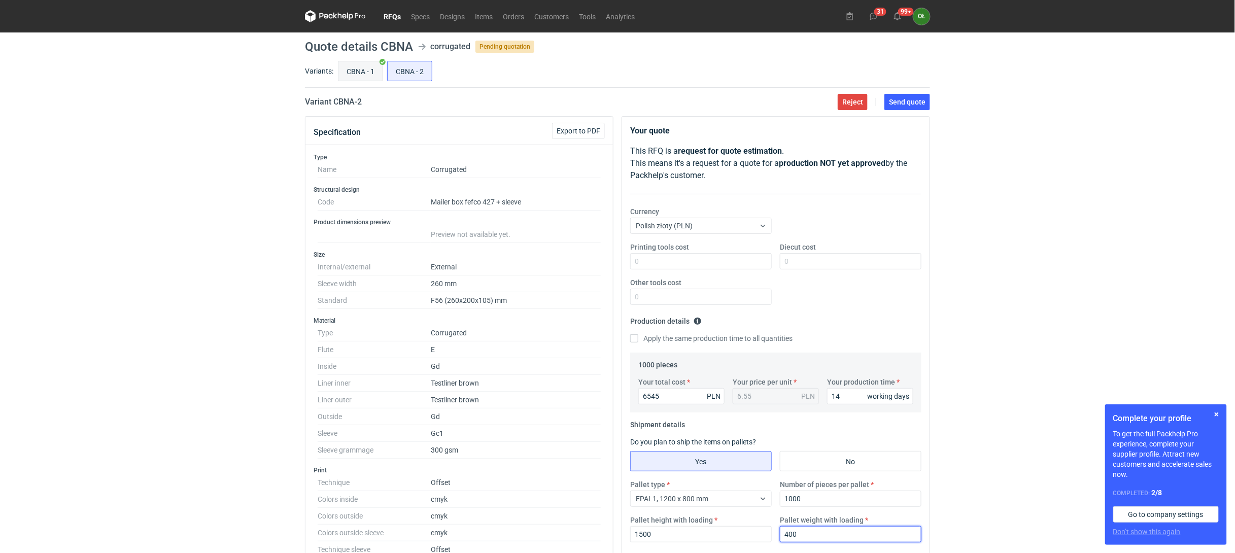
type input "400"
click at [368, 70] on input "CBNA - 1" at bounding box center [360, 70] width 44 height 19
radio input "true"
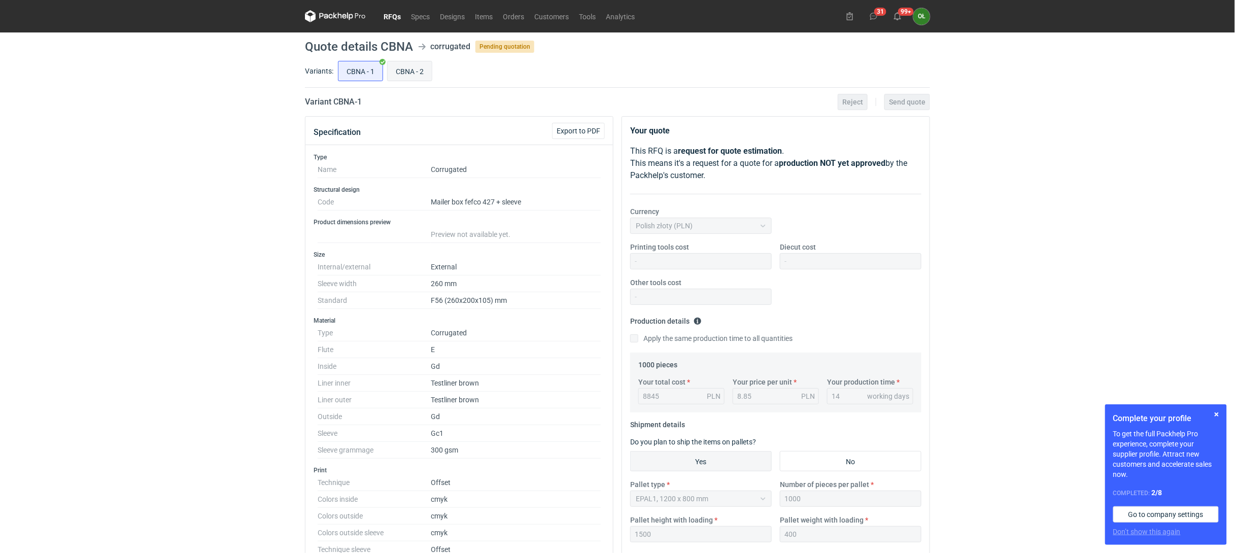
click at [423, 67] on input "CBNA - 2" at bounding box center [410, 70] width 44 height 19
radio input "true"
click at [902, 104] on span "Send quote" at bounding box center [907, 101] width 37 height 7
click at [230, 326] on div "RFQs Specs Designs Items Orders Customers Tools Analytics 31 99+ OŁ [PERSON_NAM…" at bounding box center [617, 276] width 1235 height 553
click at [391, 15] on link "RFQs" at bounding box center [392, 16] width 27 height 12
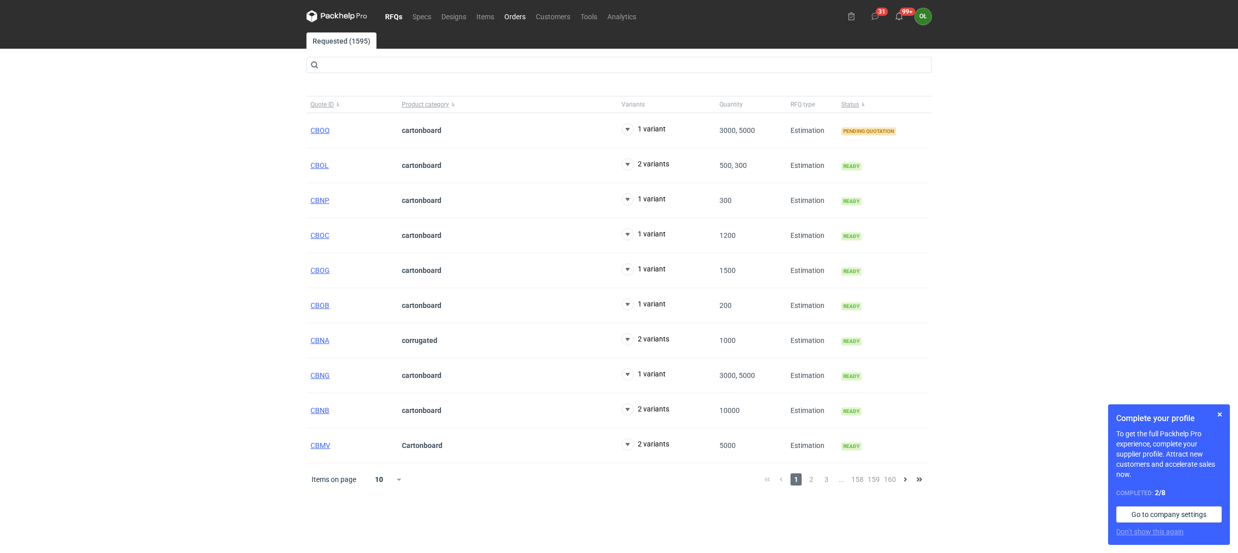
click at [516, 16] on link "Orders" at bounding box center [514, 16] width 31 height 12
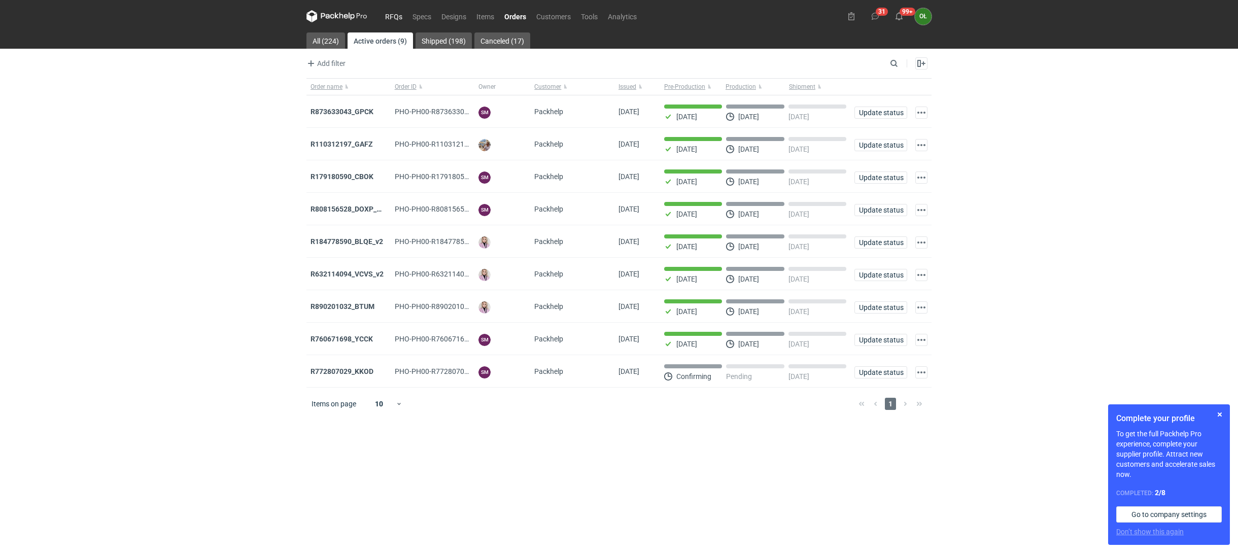
click at [395, 21] on link "RFQs" at bounding box center [393, 16] width 27 height 12
